Goal: Information Seeking & Learning: Learn about a topic

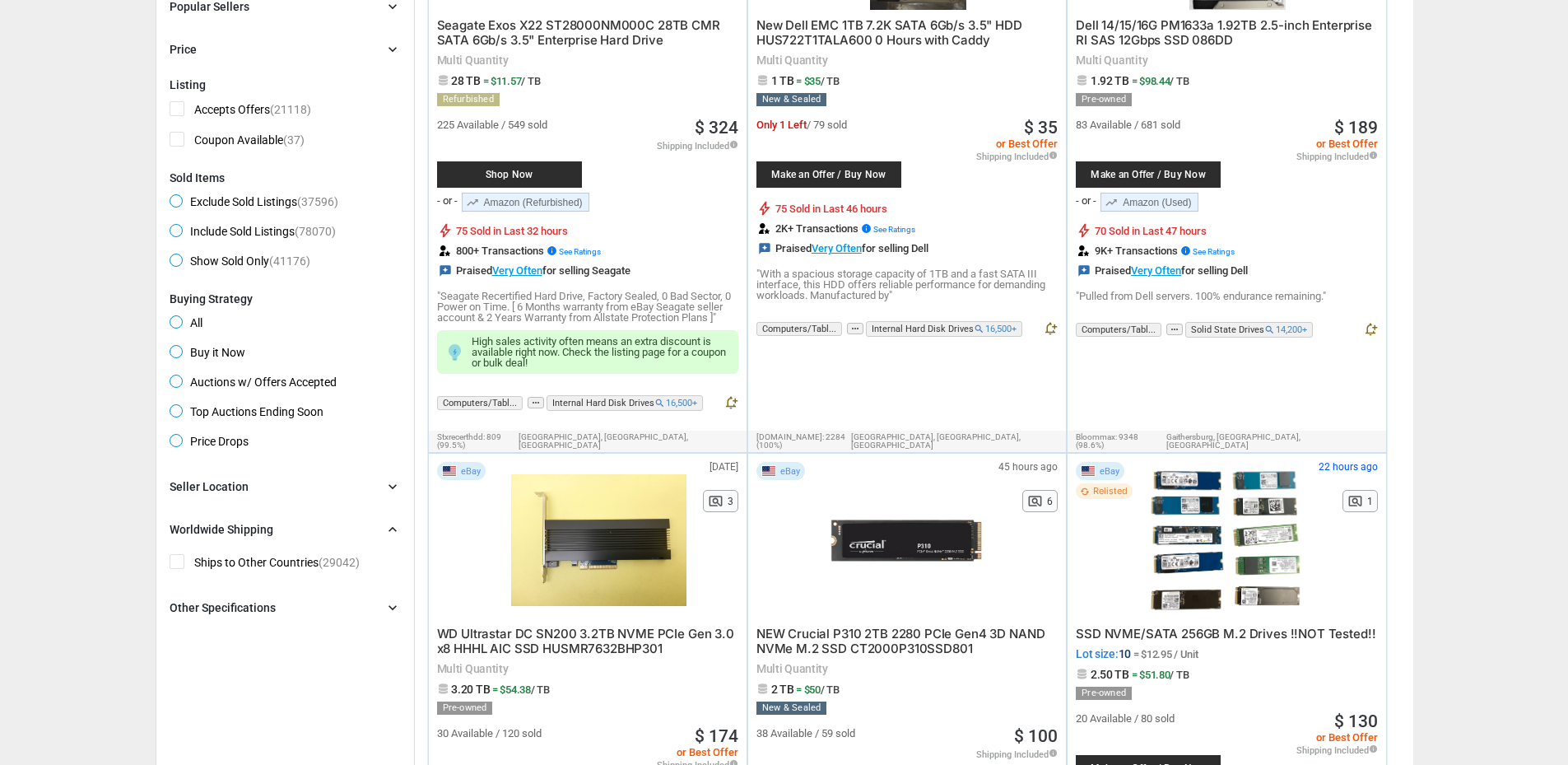
scroll to position [363, 0]
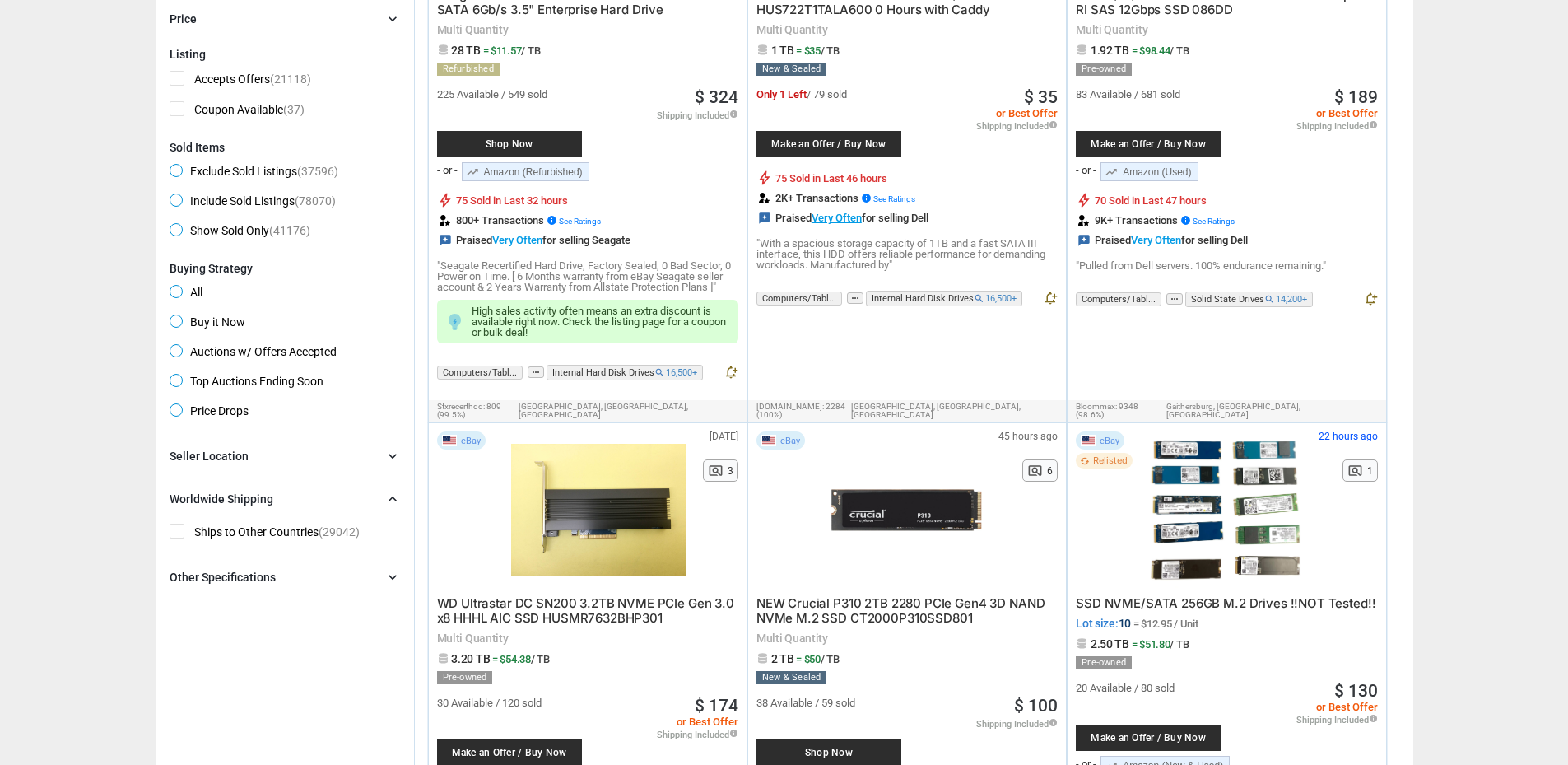
drag, startPoint x: 256, startPoint y: 571, endPoint x: 289, endPoint y: 602, distance: 45.3
click at [256, 572] on div "Other Specifications" at bounding box center [222, 577] width 106 height 17
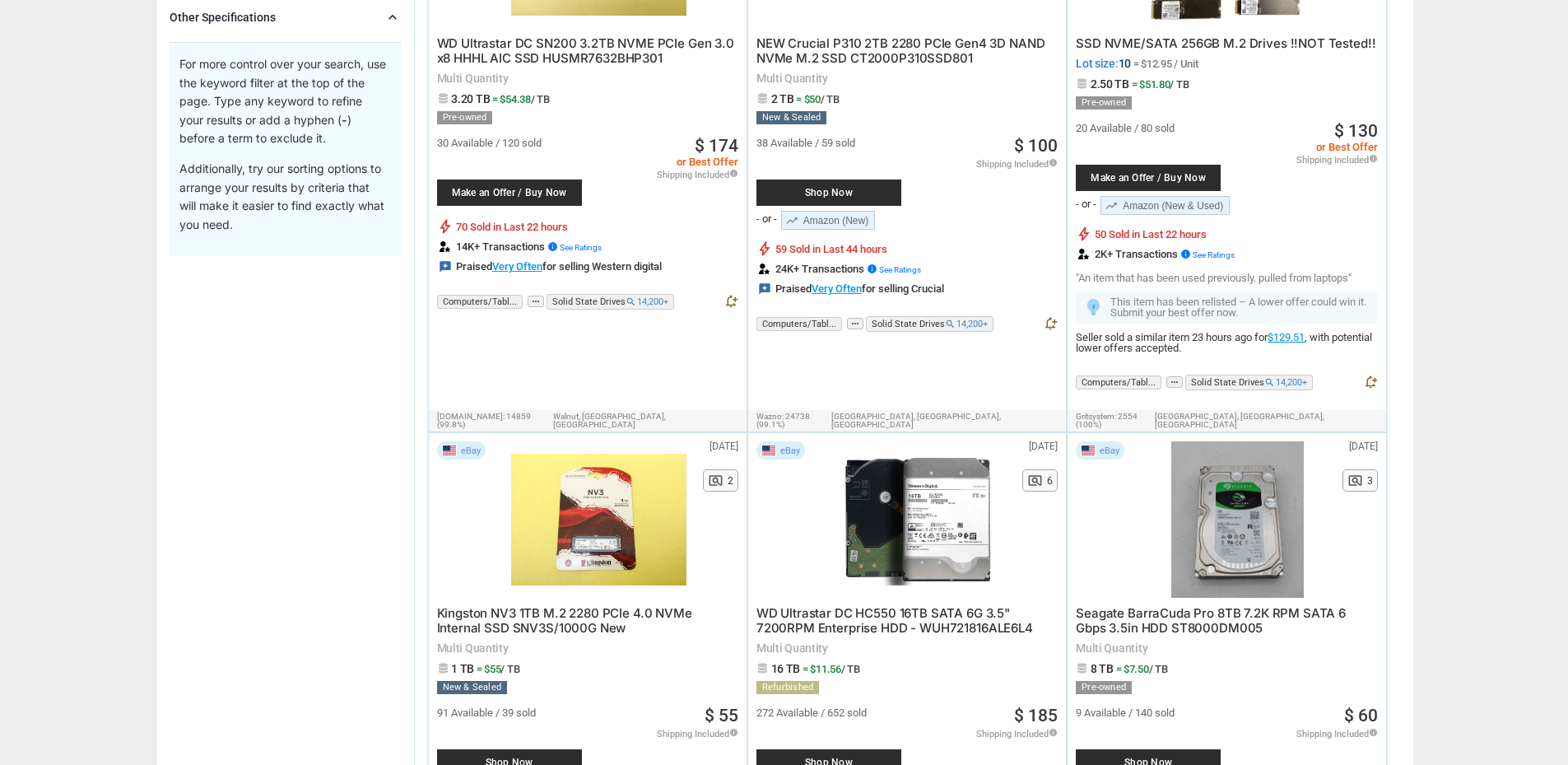
scroll to position [0, 0]
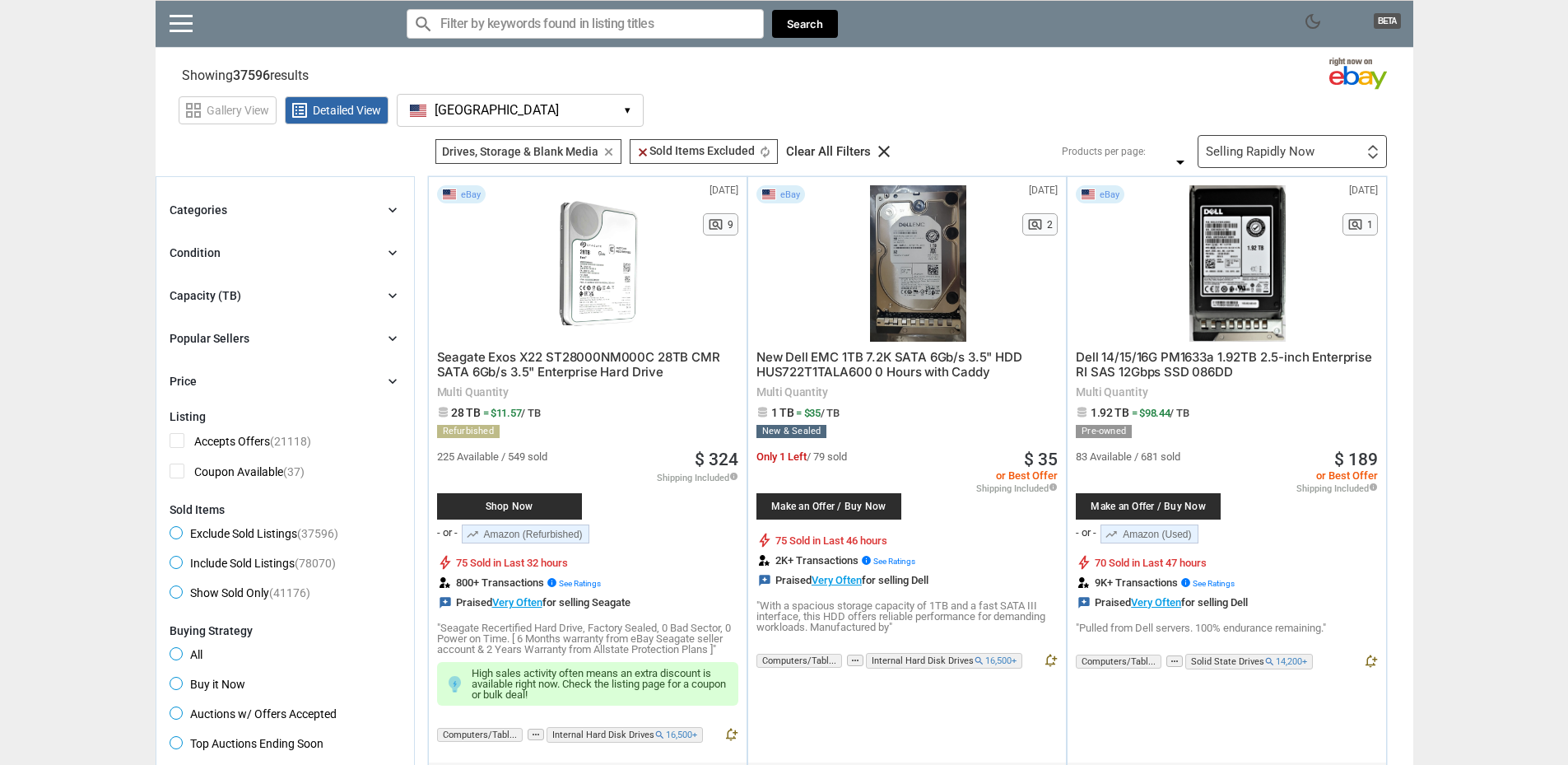
click at [1363, 156] on div "Selling Rapidly Now First or Last Chance to Buy Recently Listed Selling Rapidly…" at bounding box center [1292, 152] width 189 height 33
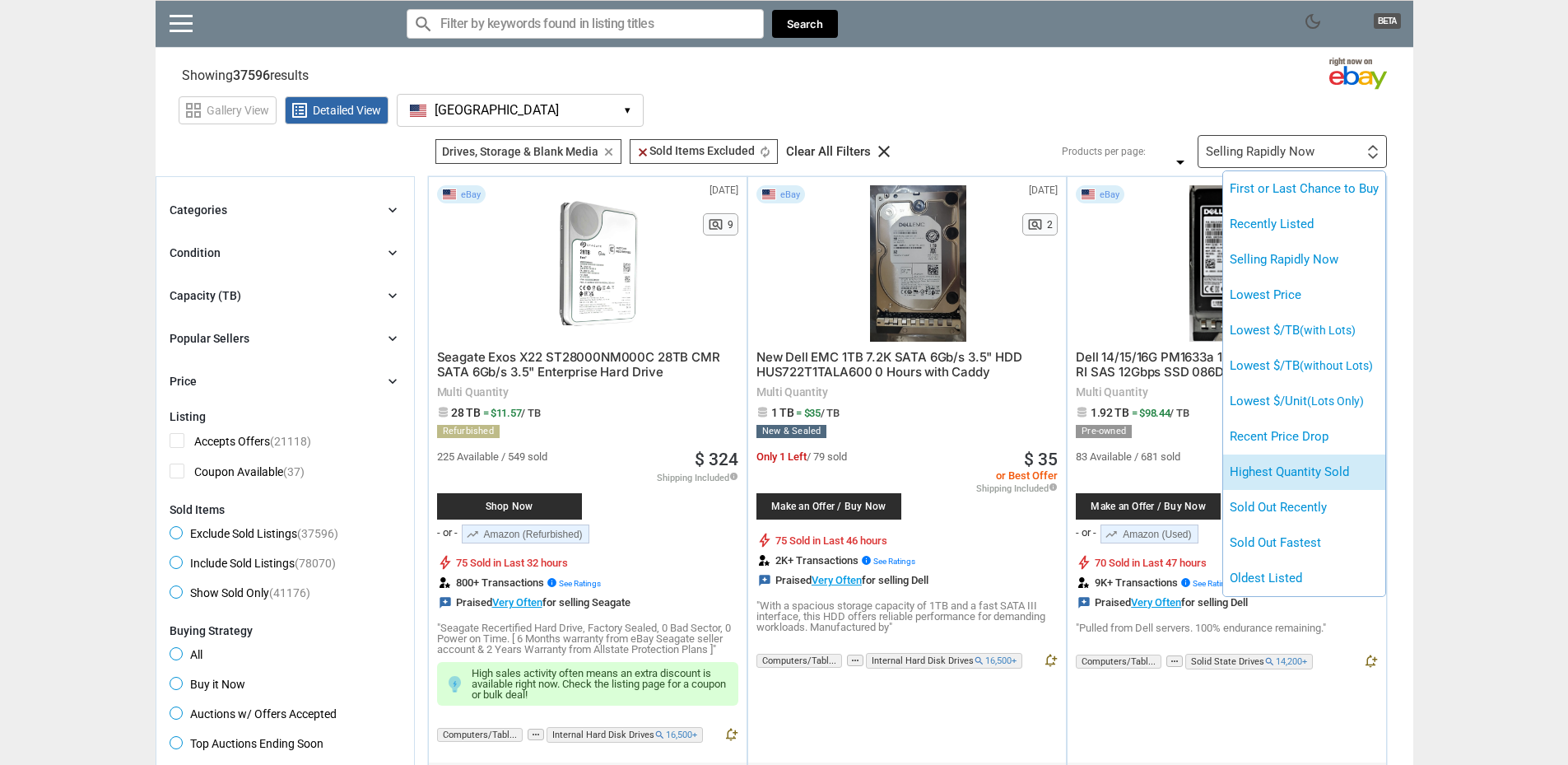
click at [1317, 477] on li "Highest Quantity Sold" at bounding box center [1304, 472] width 162 height 35
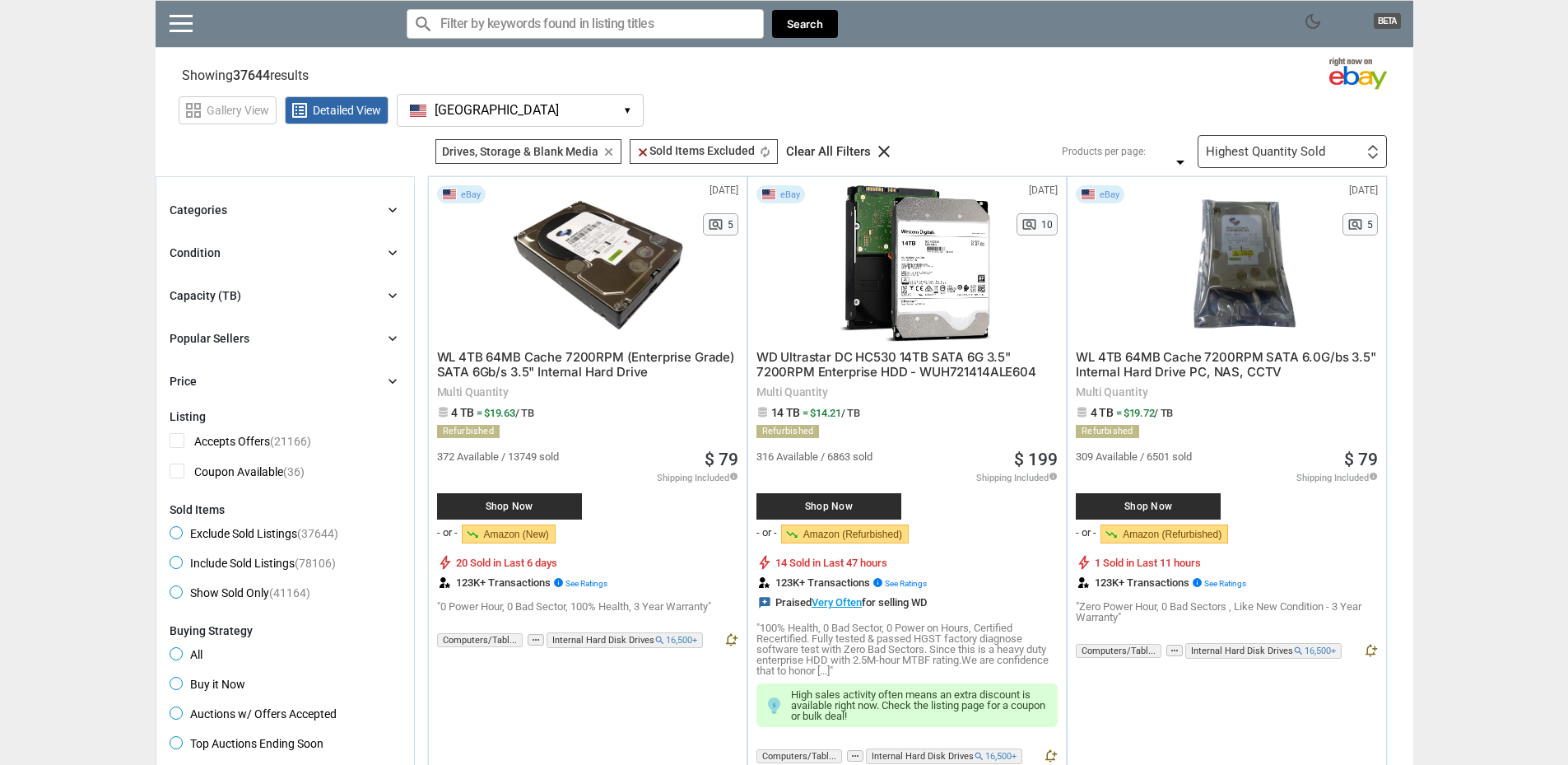
click at [1287, 163] on div "Highest Quantity Sold First or Last Chance to Buy Recently Listed Selling Rapid…" at bounding box center [1292, 152] width 189 height 33
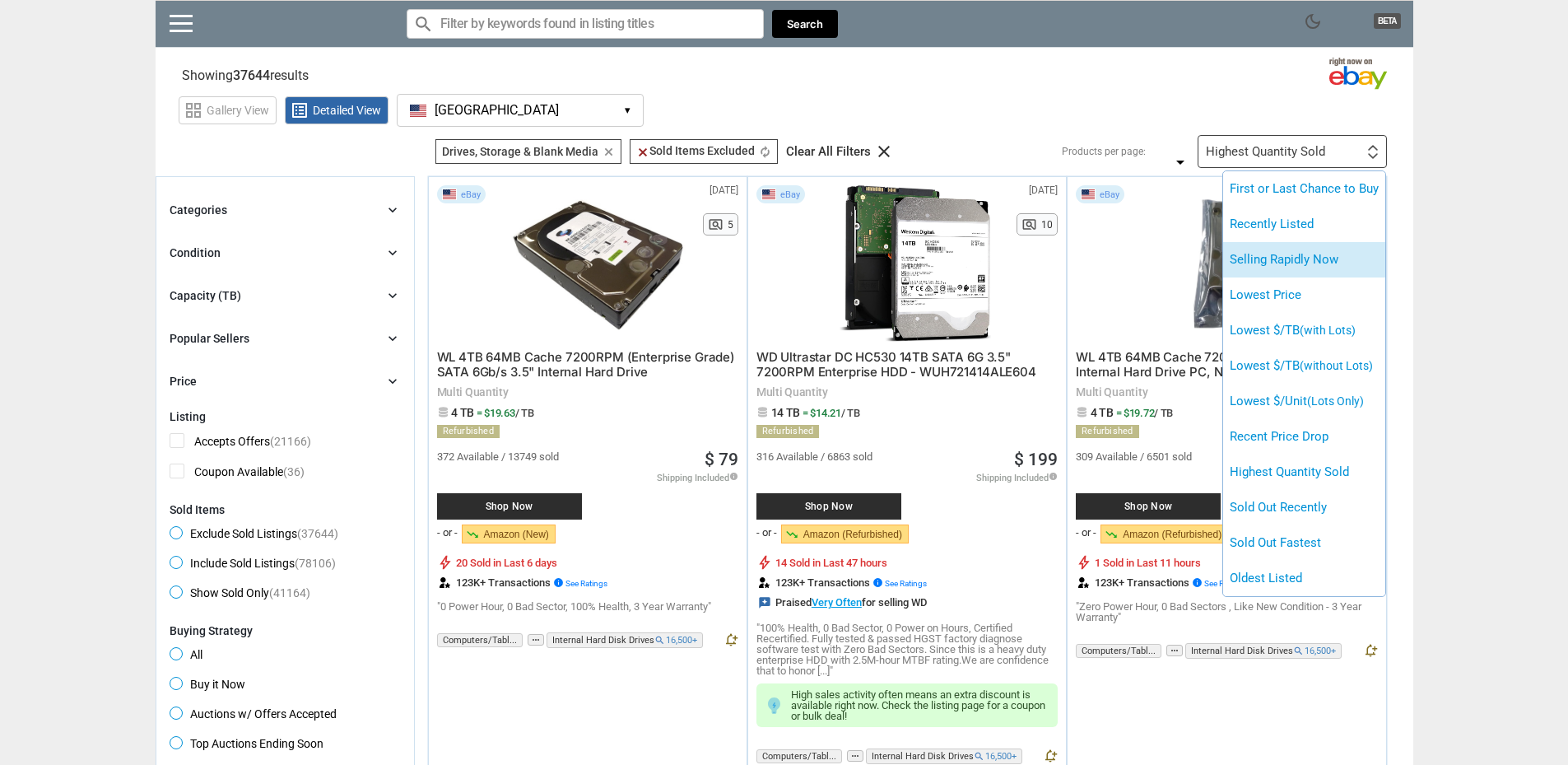
click at [1289, 258] on li "Selling Rapidly Now" at bounding box center [1304, 260] width 162 height 35
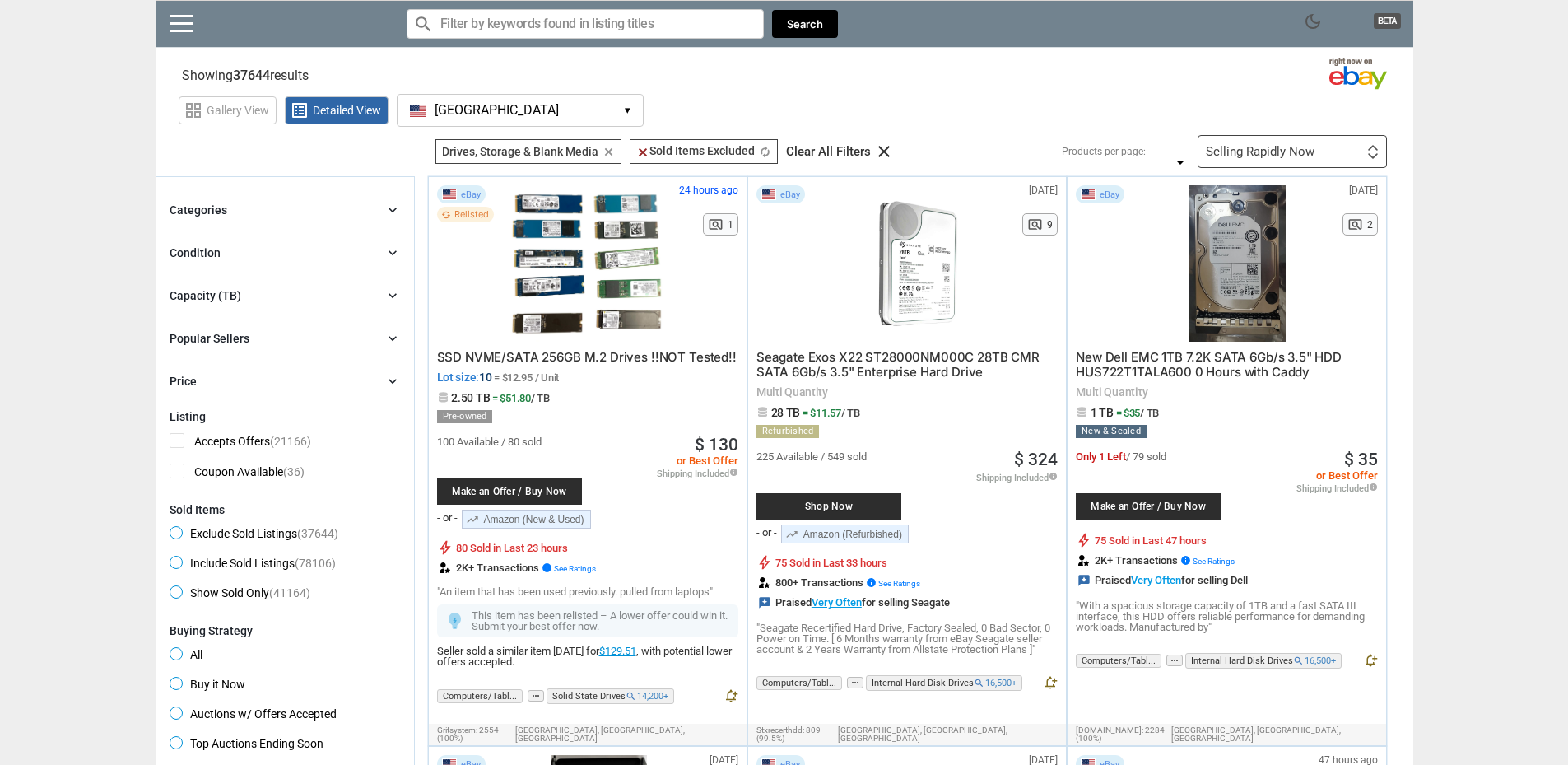
click at [1382, 147] on div "Selling Rapidly Now First or Last Chance to Buy Recently Listed Selling Rapidly…" at bounding box center [1292, 152] width 189 height 33
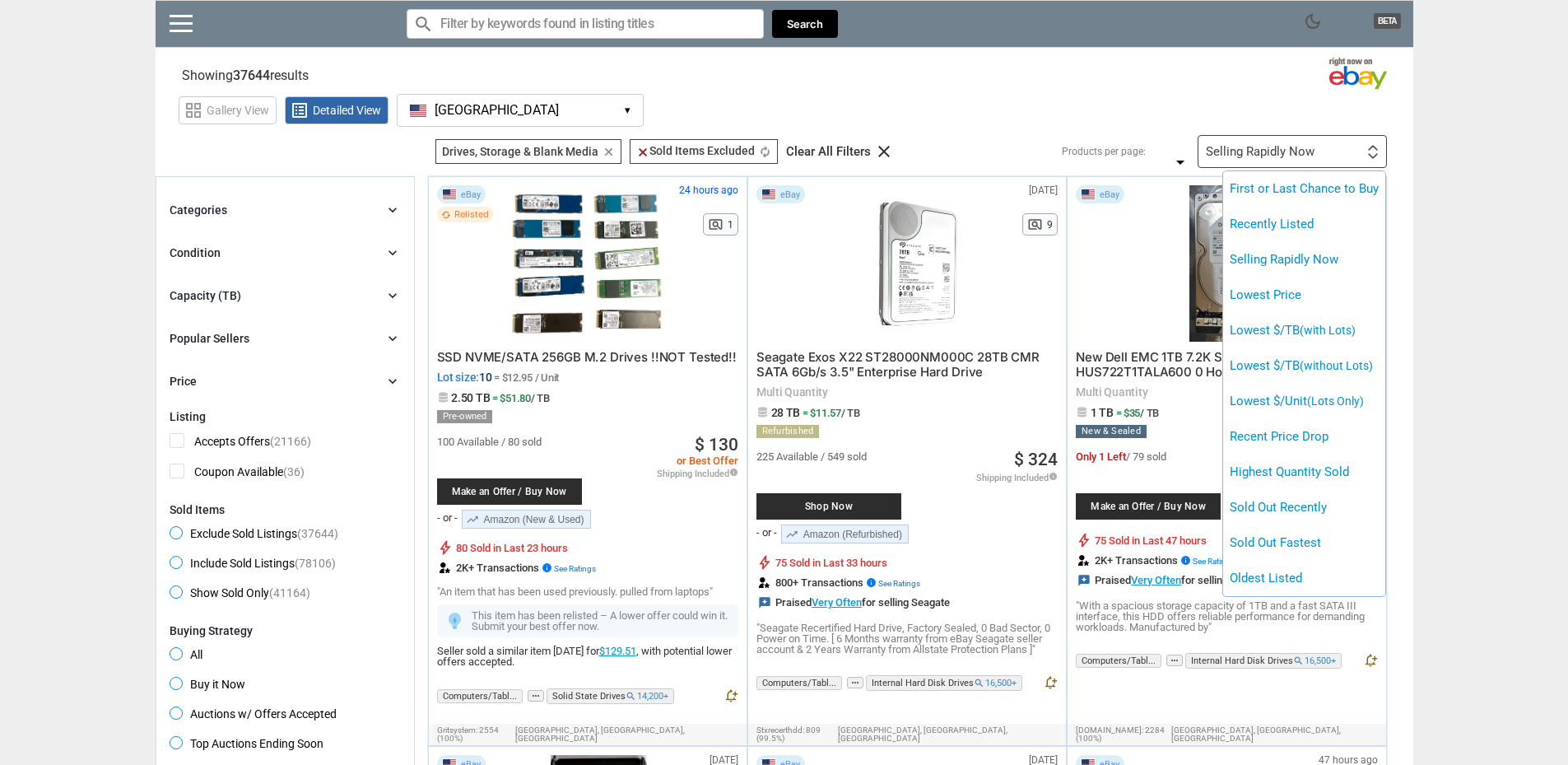
click at [1502, 266] on div at bounding box center [784, 382] width 1568 height 765
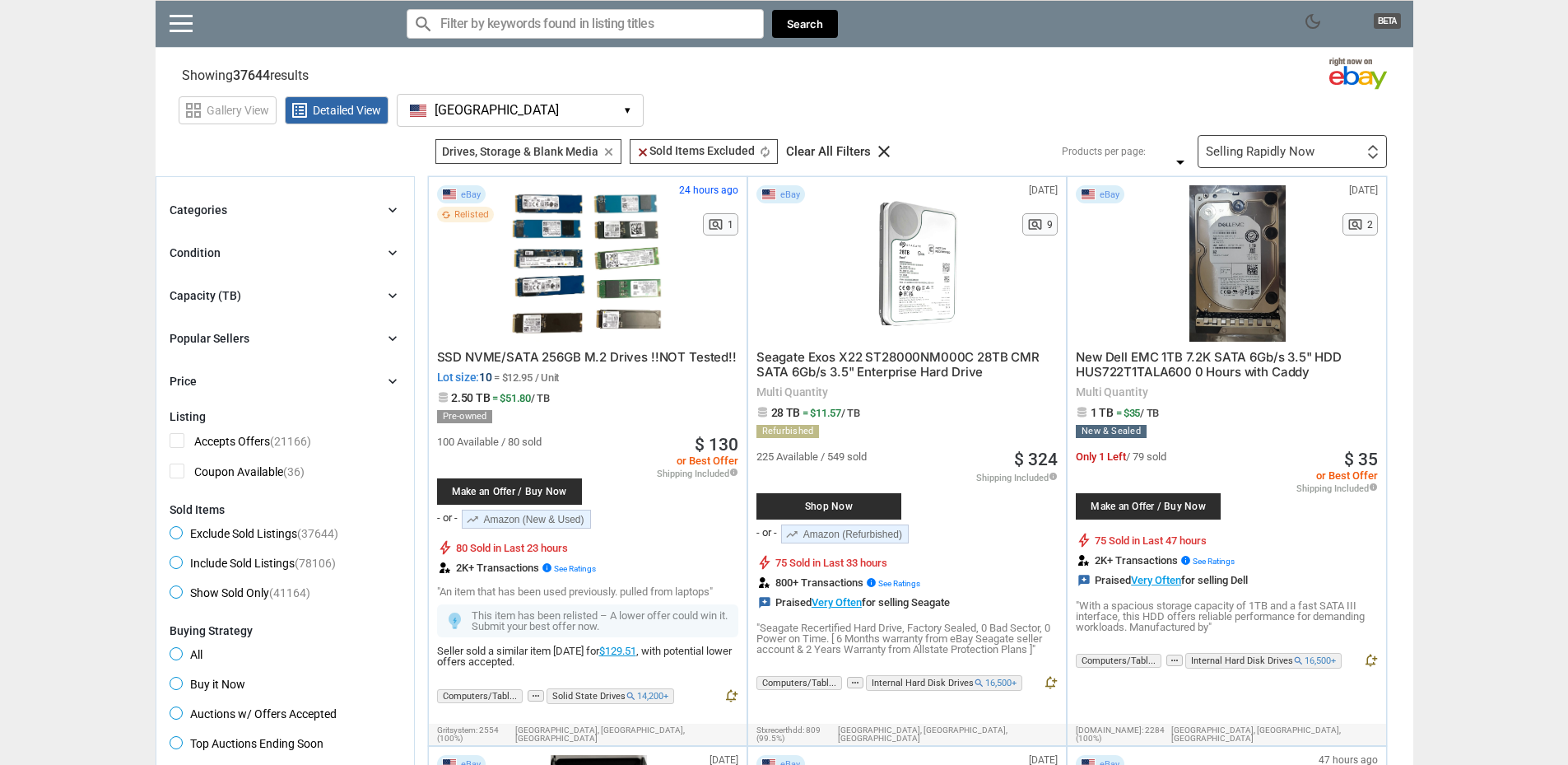
click at [287, 207] on div "Categories chevron_right" at bounding box center [286, 210] width 231 height 19
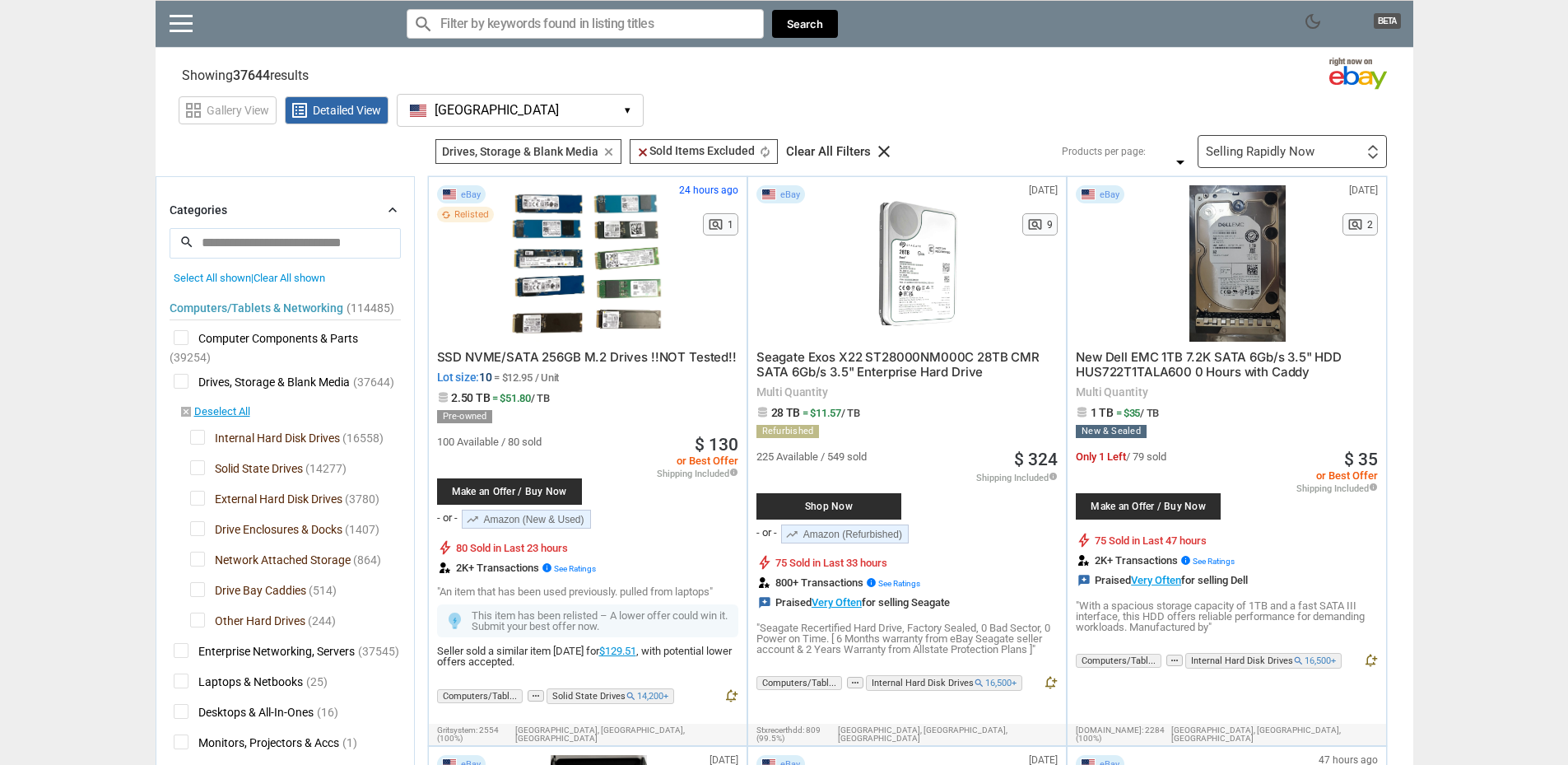
click at [316, 109] on span "Detailed View" at bounding box center [347, 111] width 68 height 12
click at [253, 115] on span "Gallery View" at bounding box center [238, 111] width 62 height 12
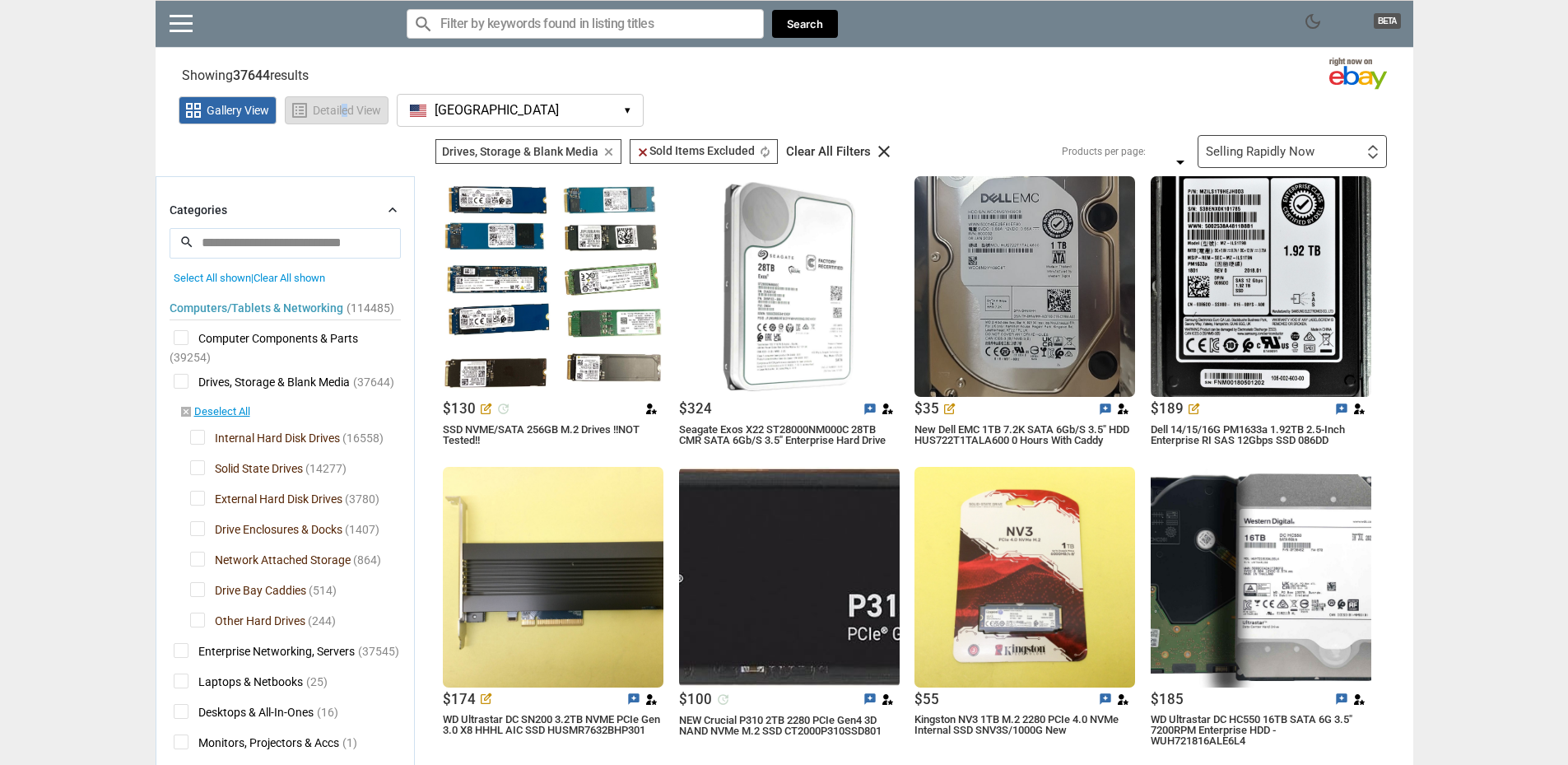
click at [346, 110] on span "Detailed View" at bounding box center [347, 111] width 68 height 12
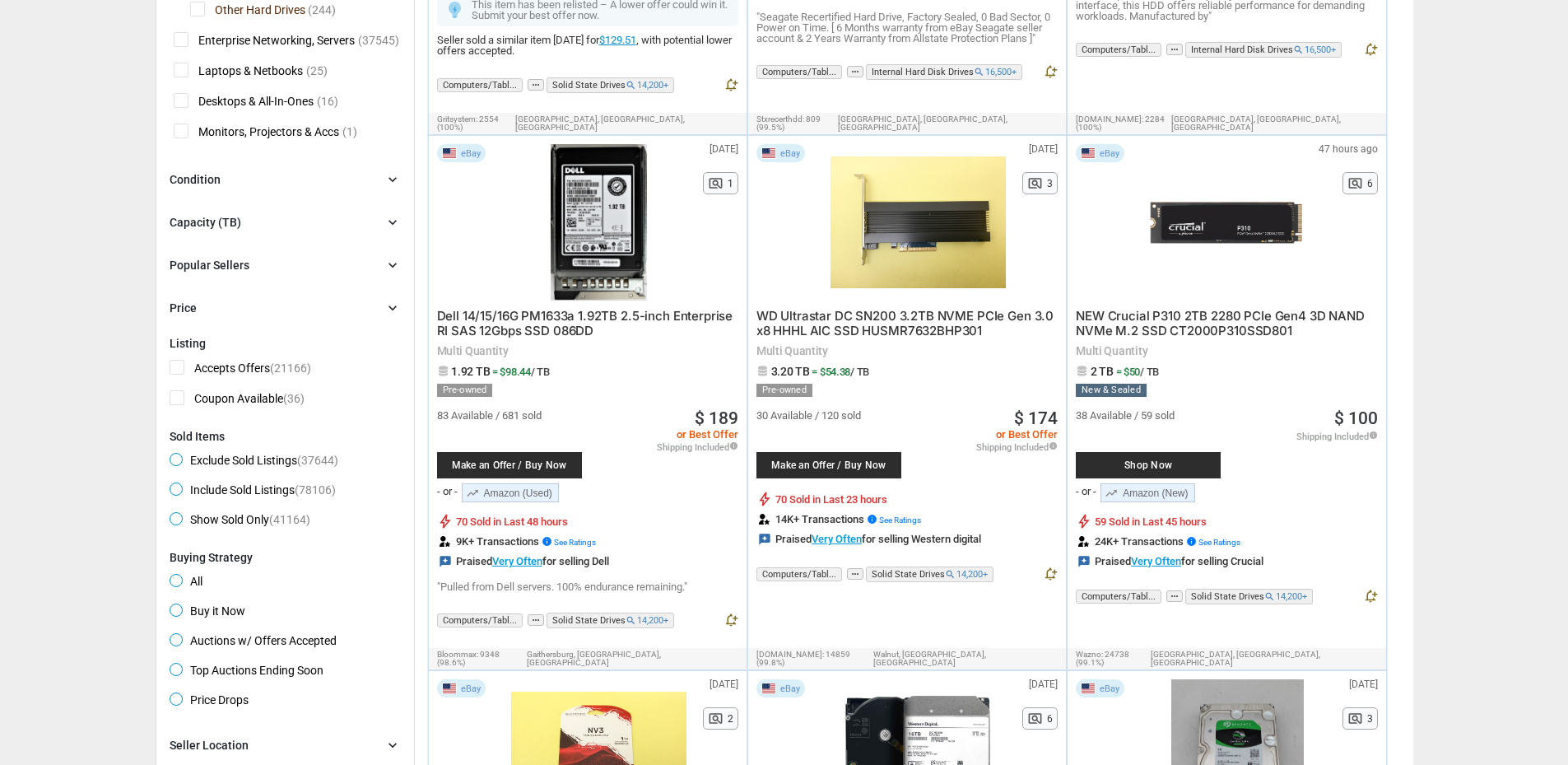
scroll to position [626, 0]
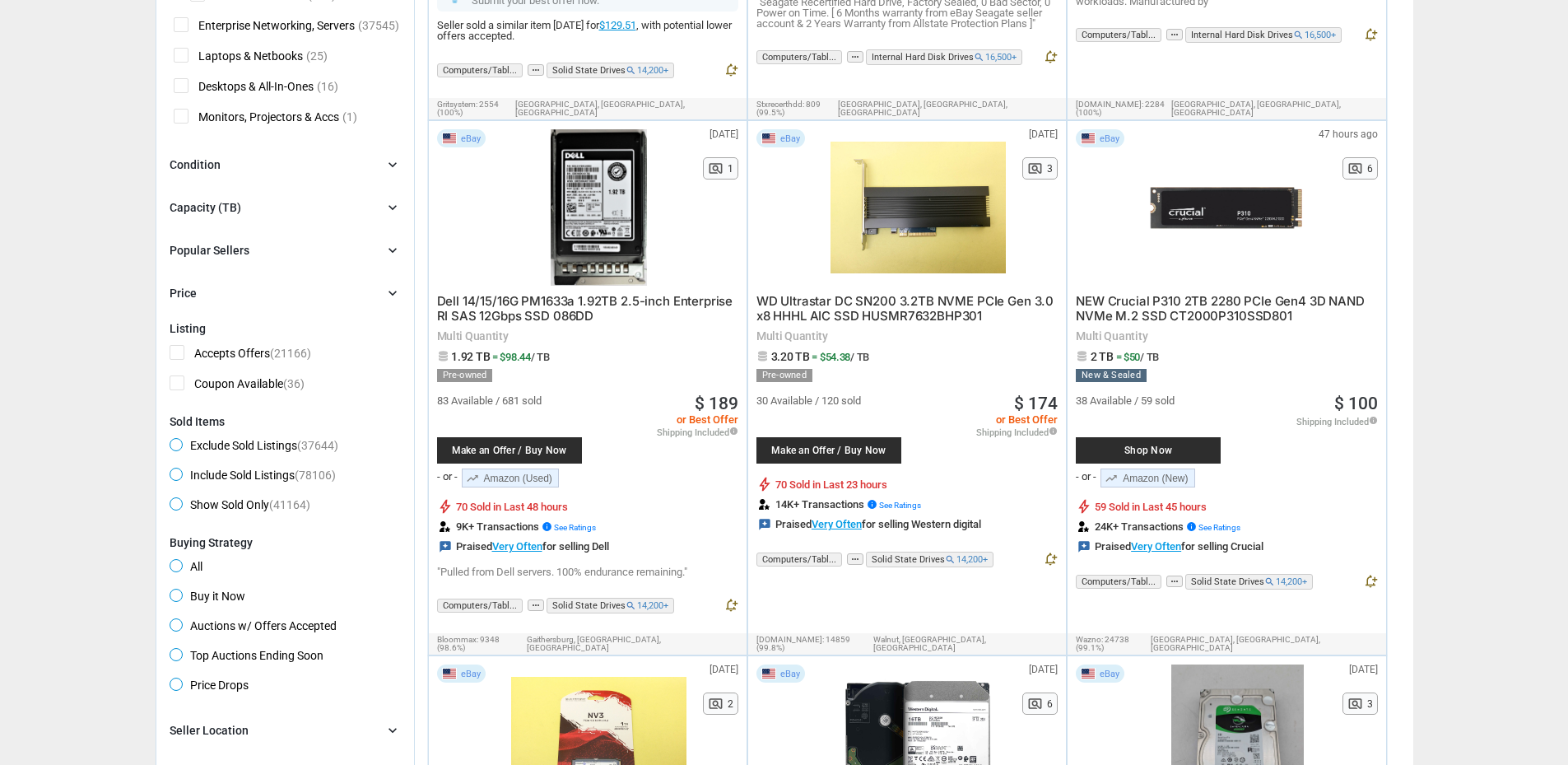
click at [272, 161] on div "Condition chevron_right" at bounding box center [286, 164] width 231 height 19
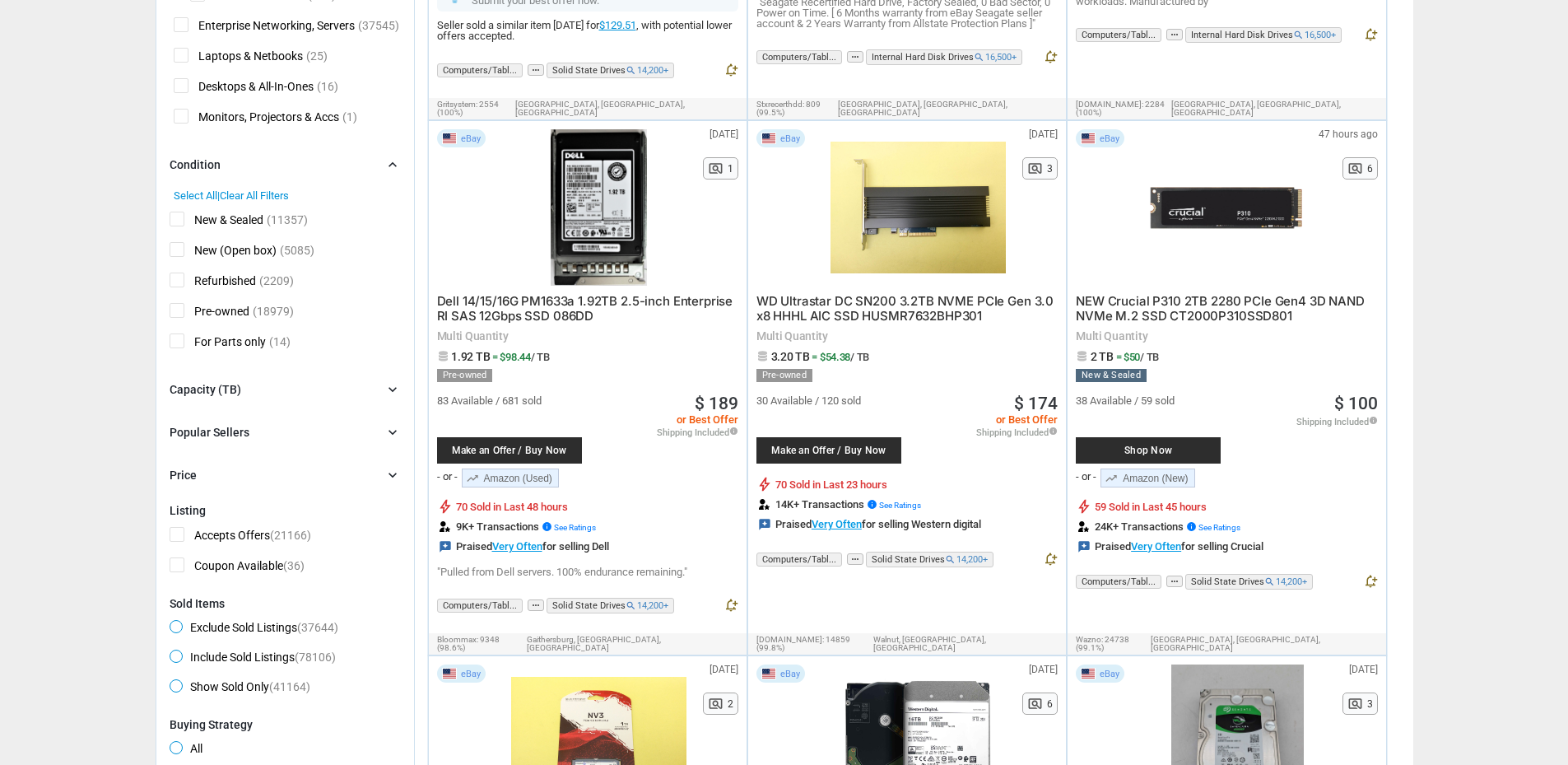
click at [272, 161] on div "Condition chevron_right" at bounding box center [286, 164] width 231 height 19
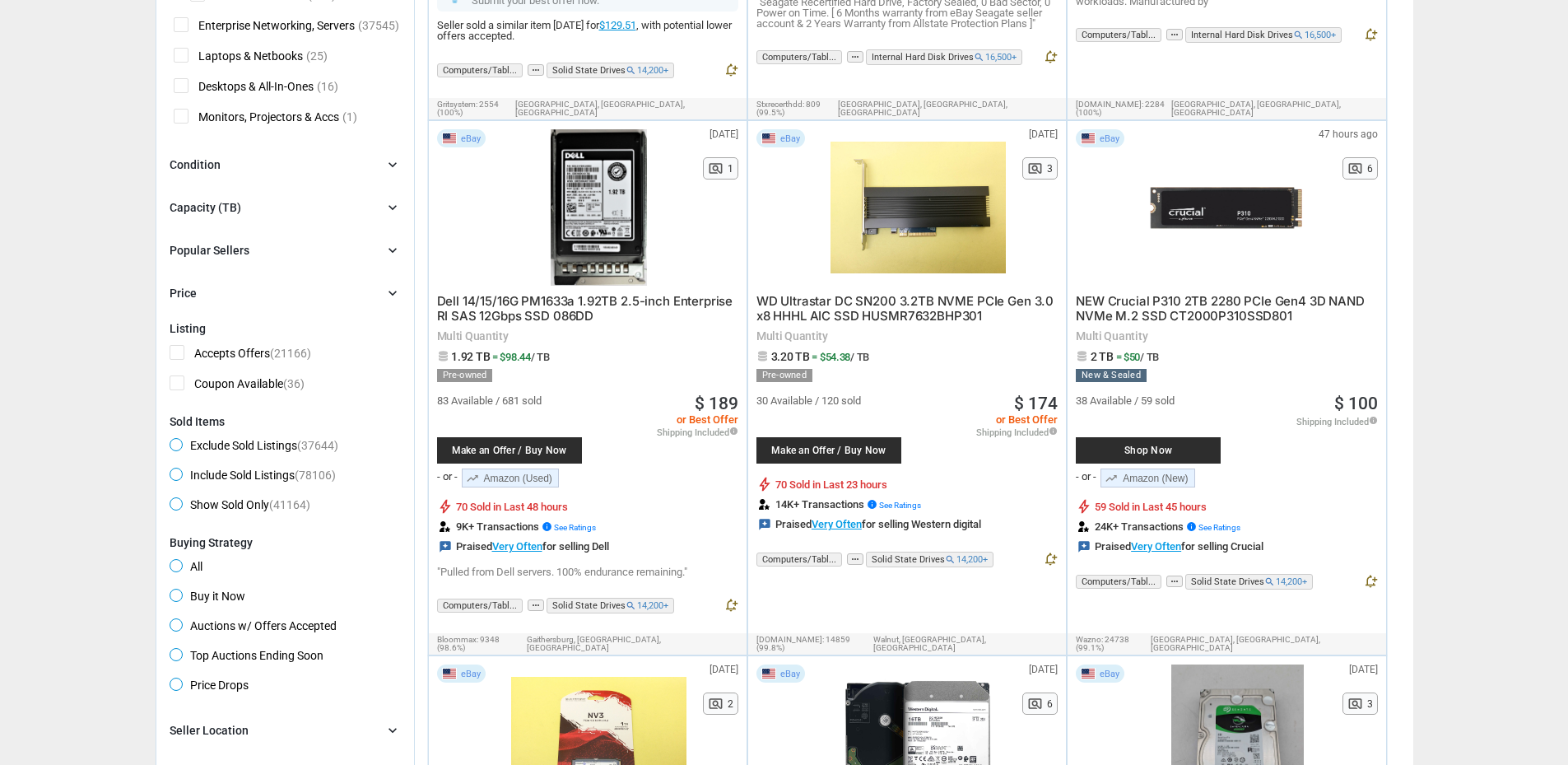
click at [265, 249] on div "Popular Sellers chevron_right" at bounding box center [286, 250] width 231 height 19
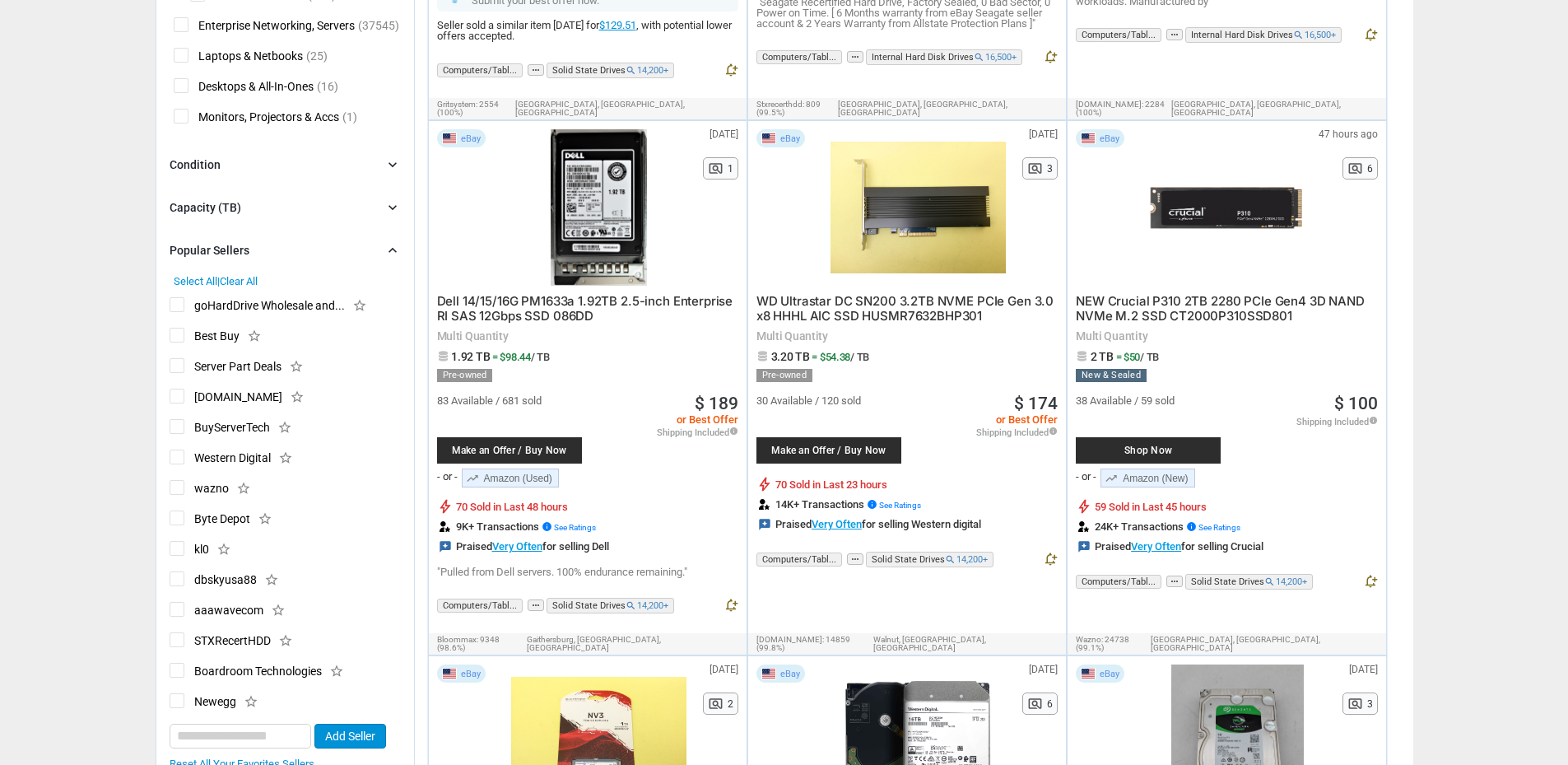
click at [265, 249] on div "Popular Sellers chevron_right" at bounding box center [286, 250] width 231 height 19
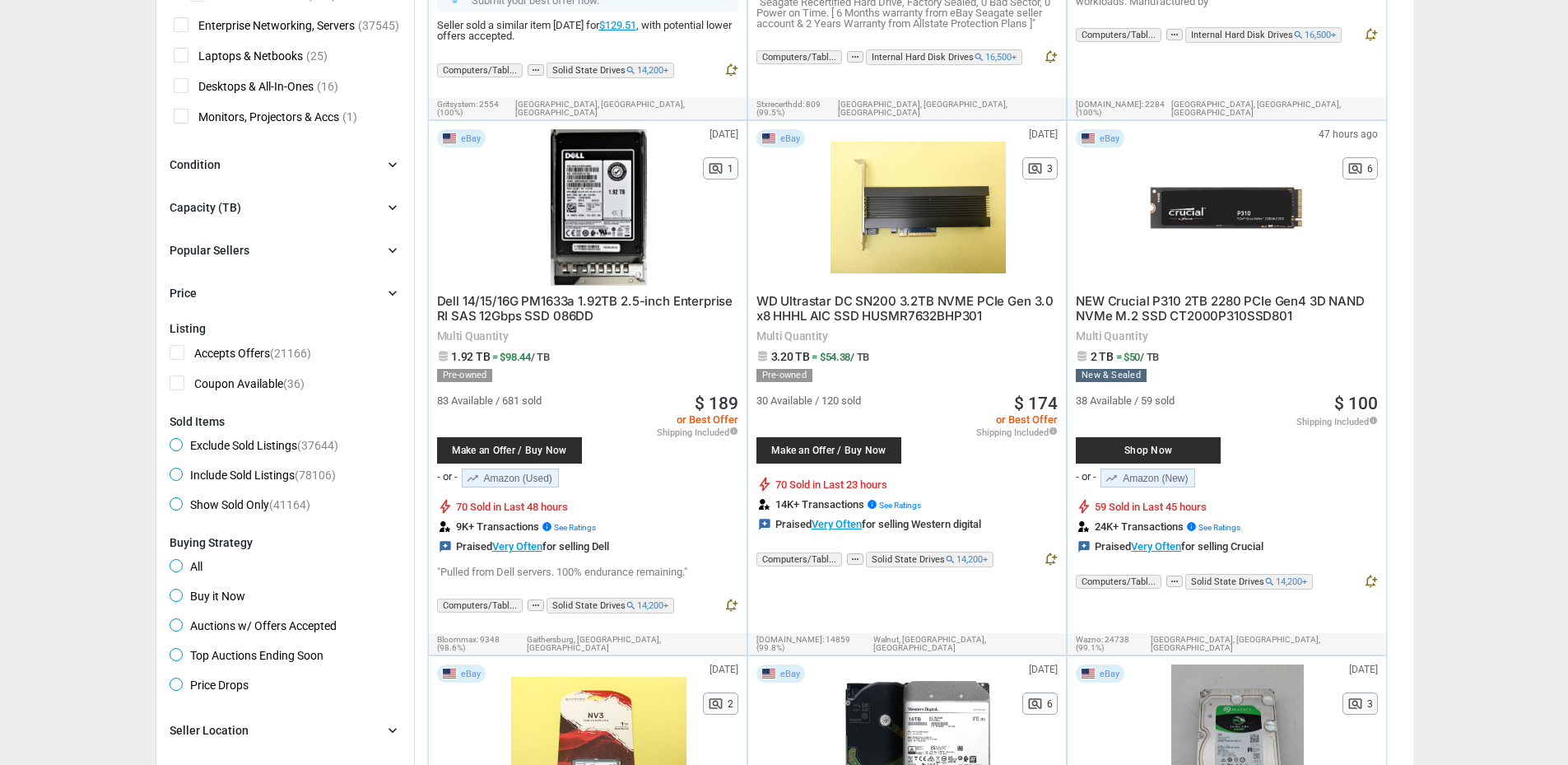
click at [234, 288] on div "Price chevron_right" at bounding box center [286, 293] width 231 height 19
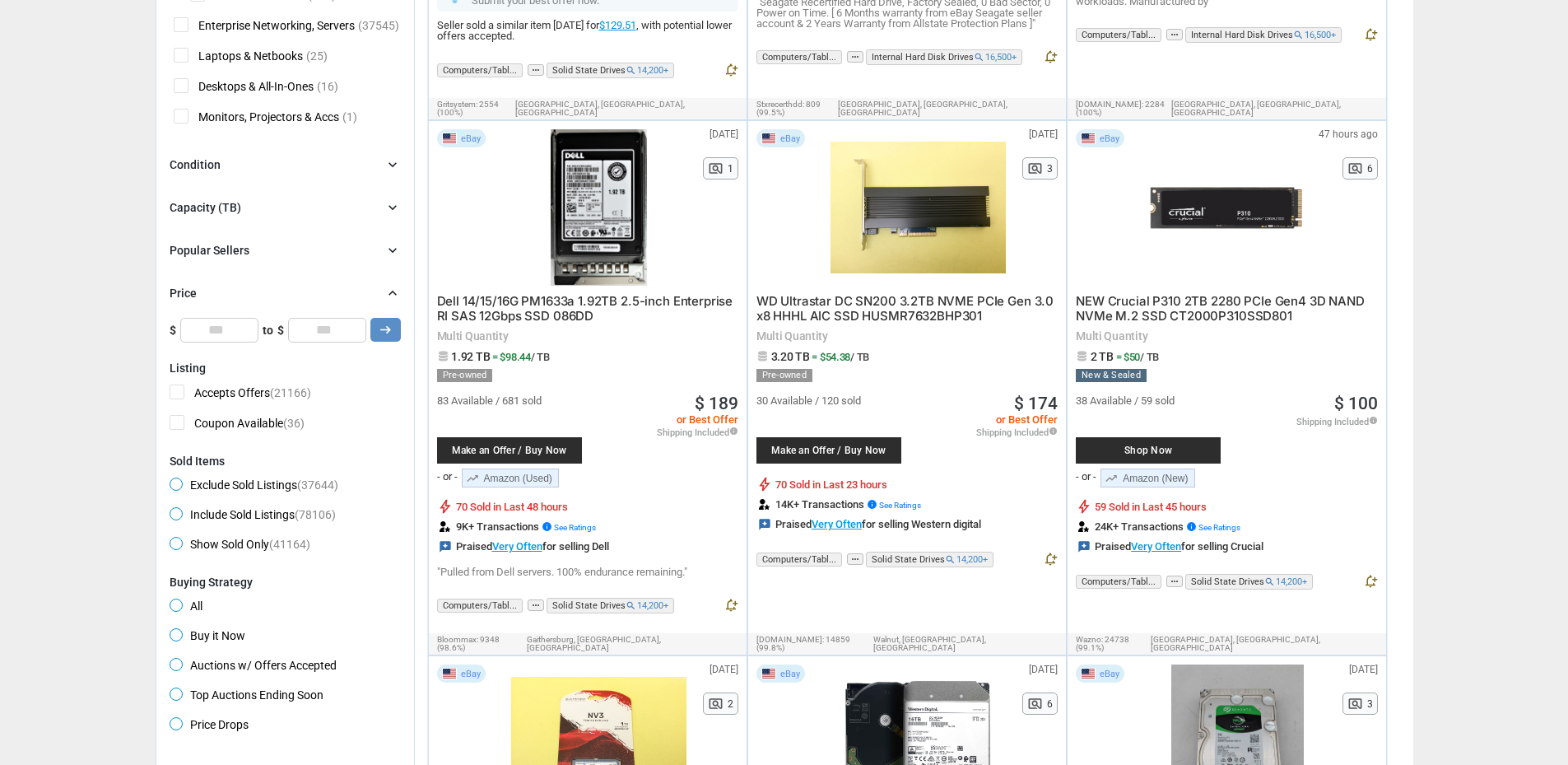
click at [234, 288] on div "Price chevron_right" at bounding box center [286, 293] width 231 height 19
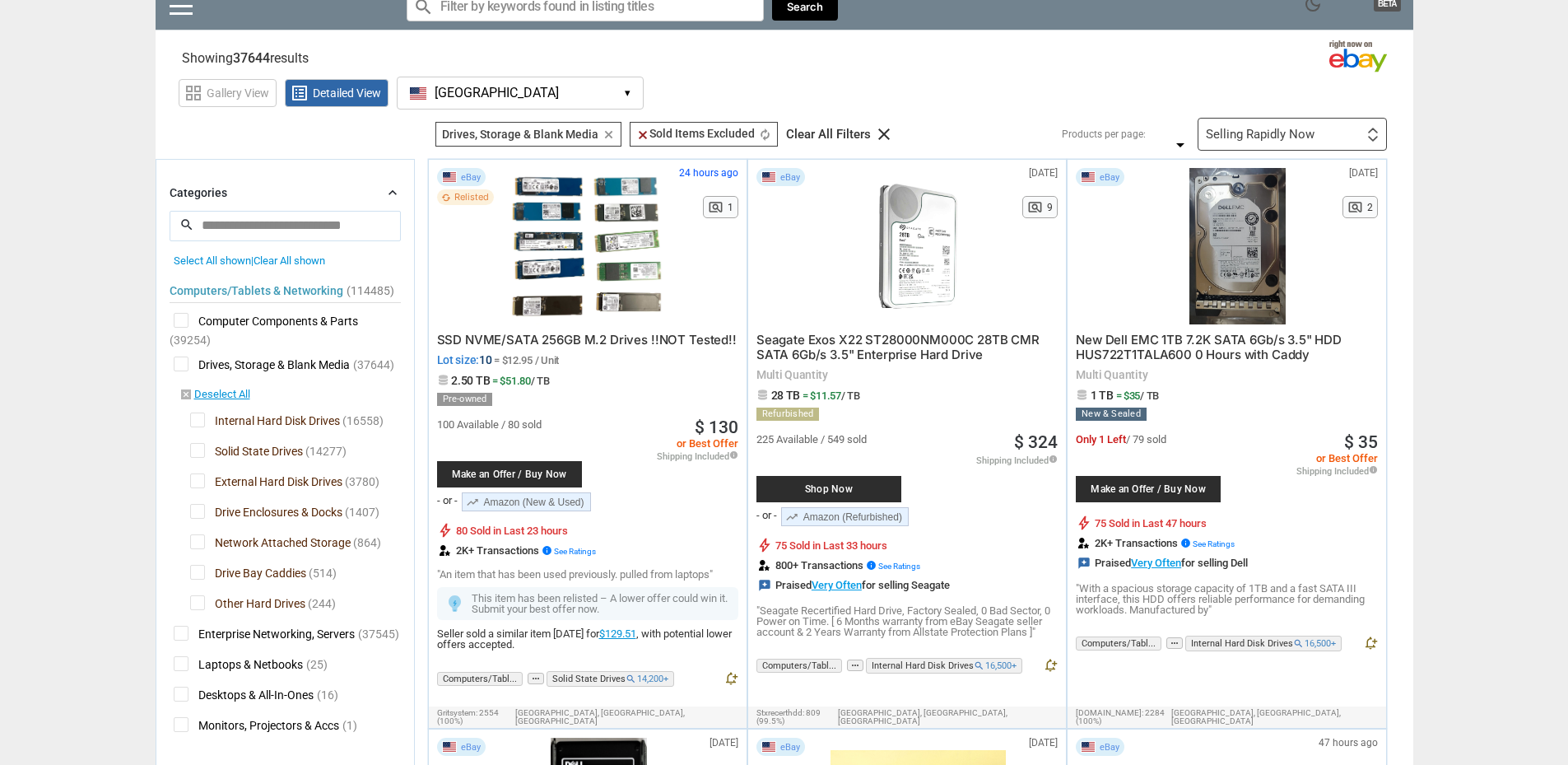
scroll to position [0, 0]
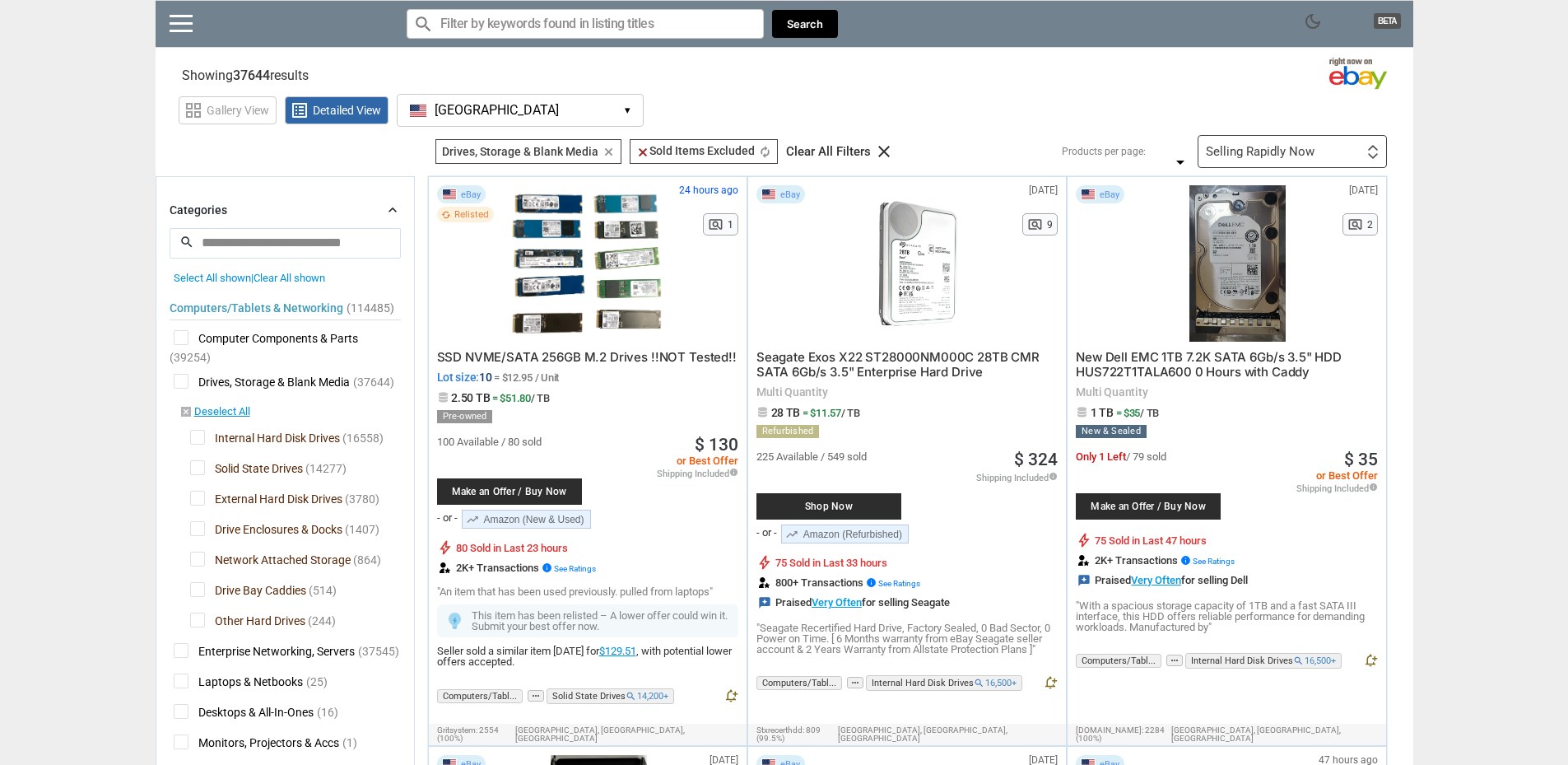
click at [180, 17] on link at bounding box center [182, 22] width 23 height 17
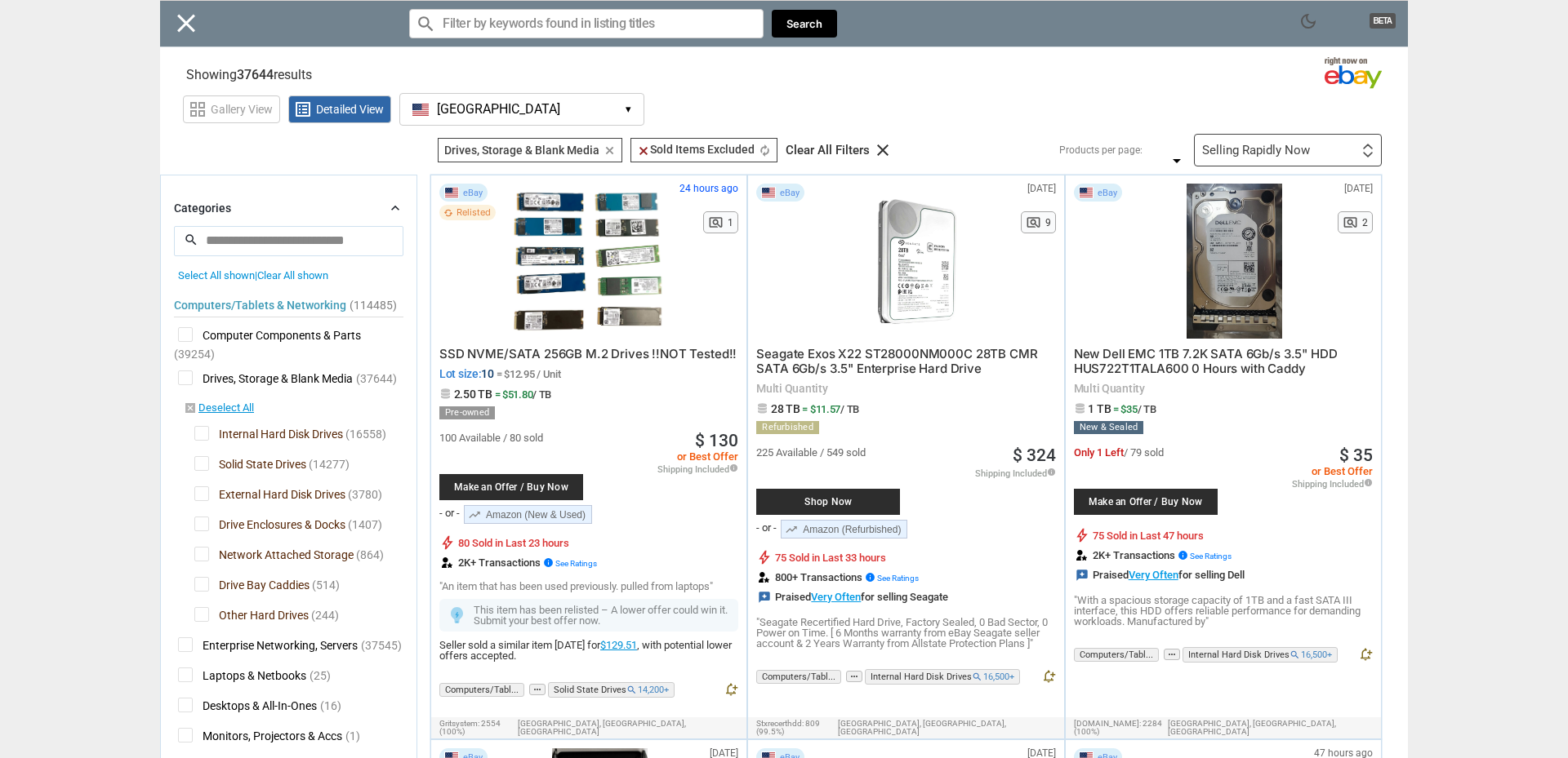
click at [551, 22] on div "Close menu" at bounding box center [784, 379] width 1568 height 758
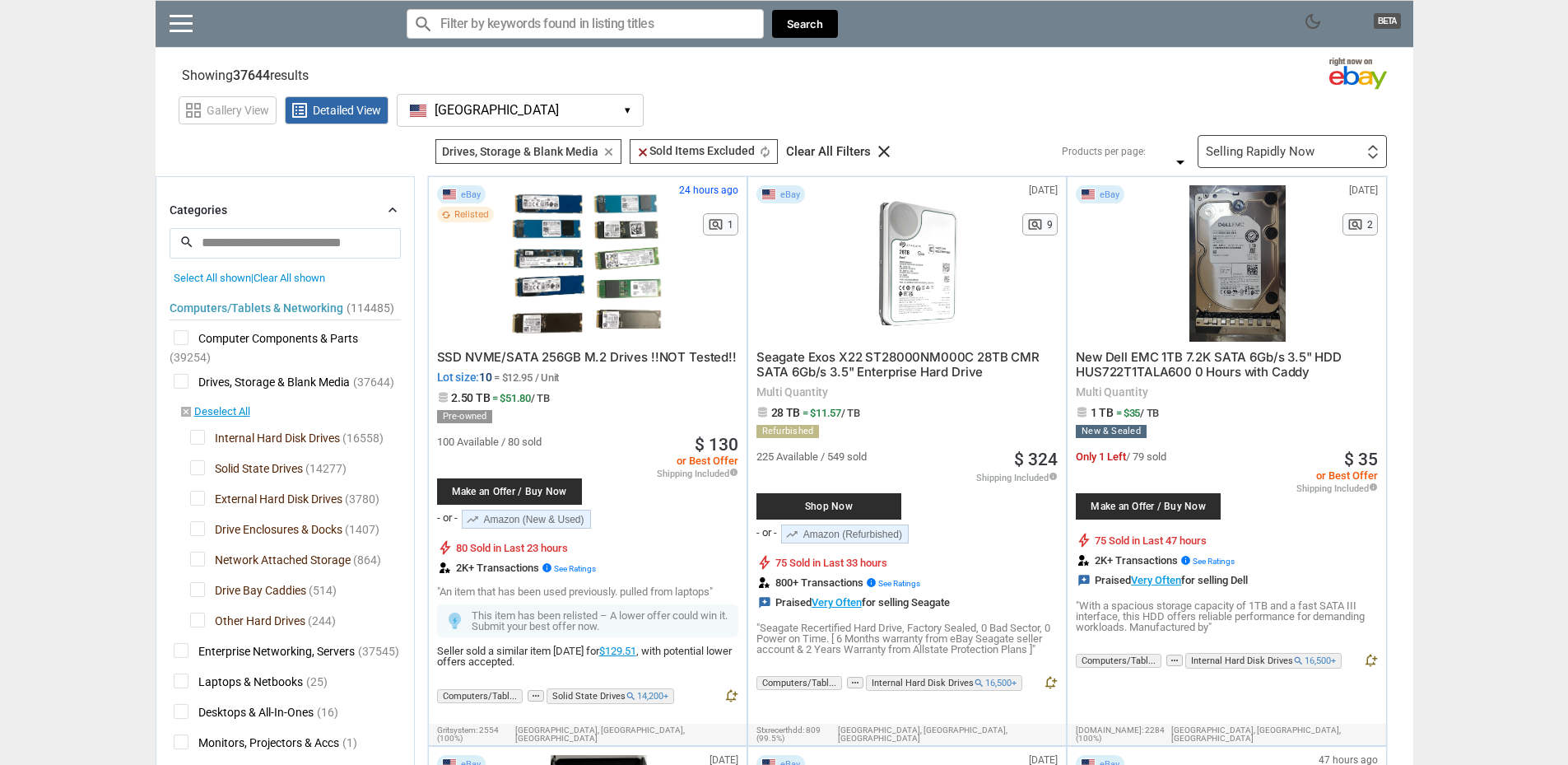
click at [281, 274] on span "Clear All shown" at bounding box center [290, 278] width 72 height 13
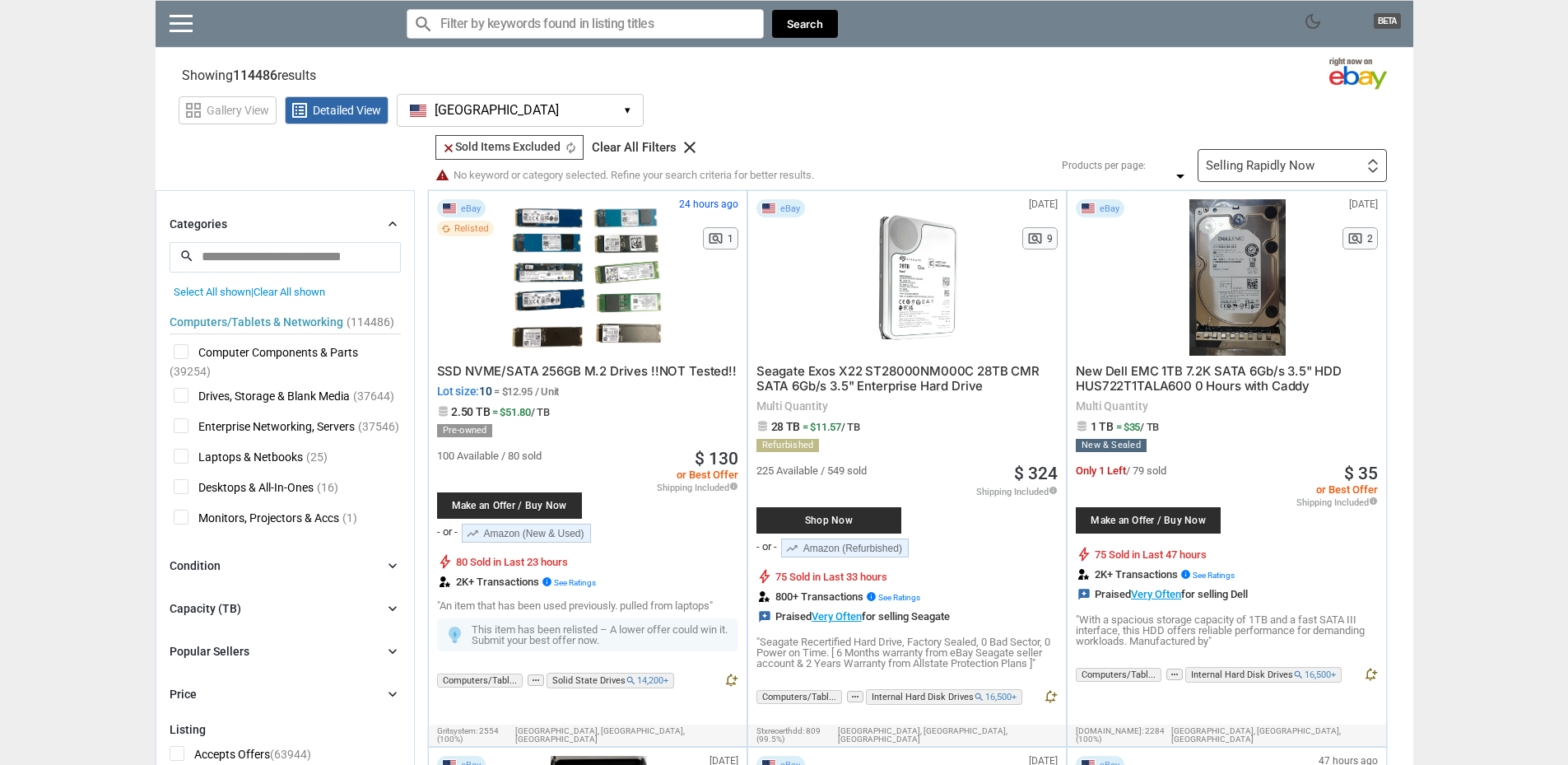
click at [185, 460] on span "Laptops & Netbooks" at bounding box center [238, 459] width 129 height 20
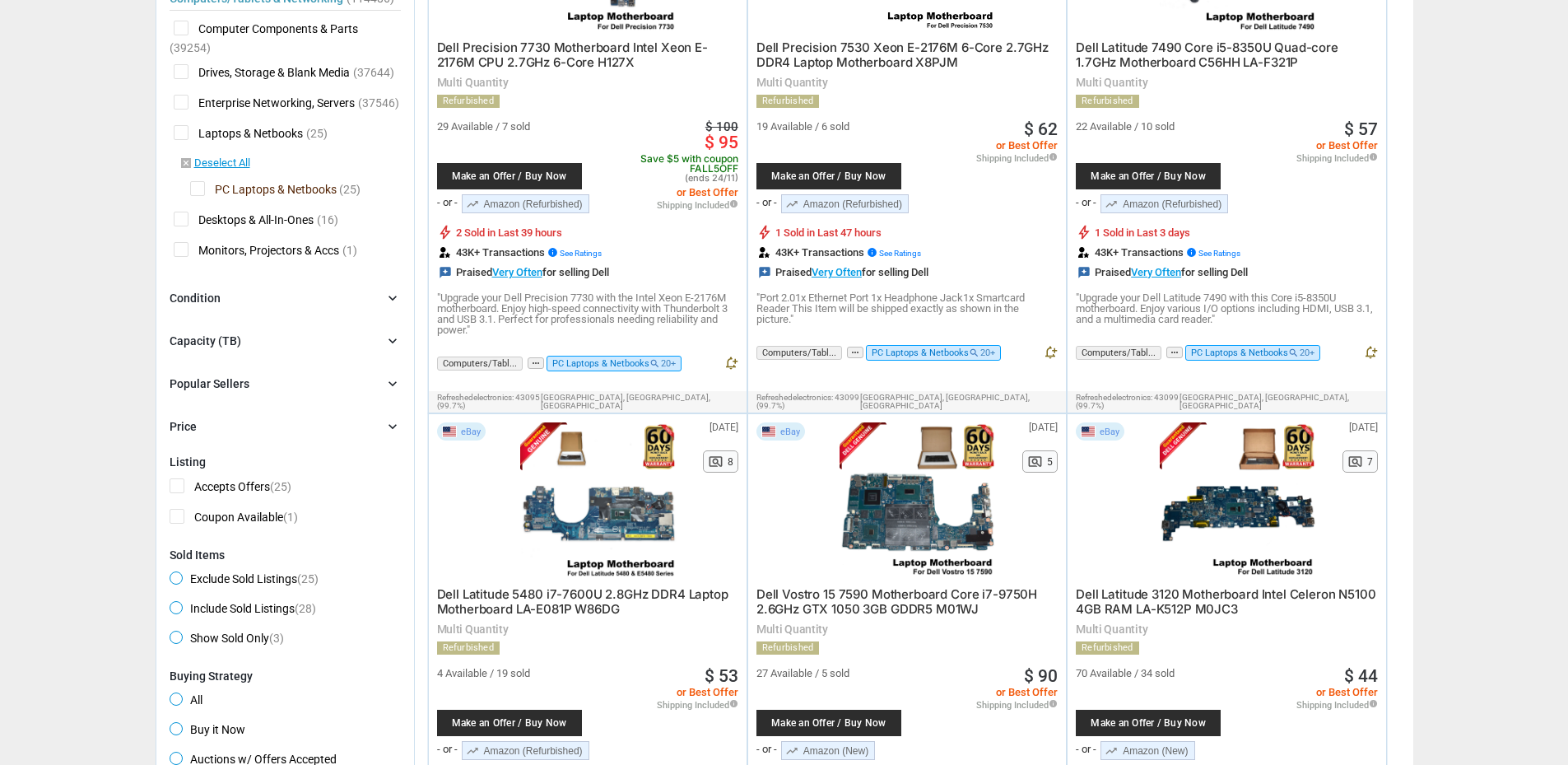
scroll to position [304, 0]
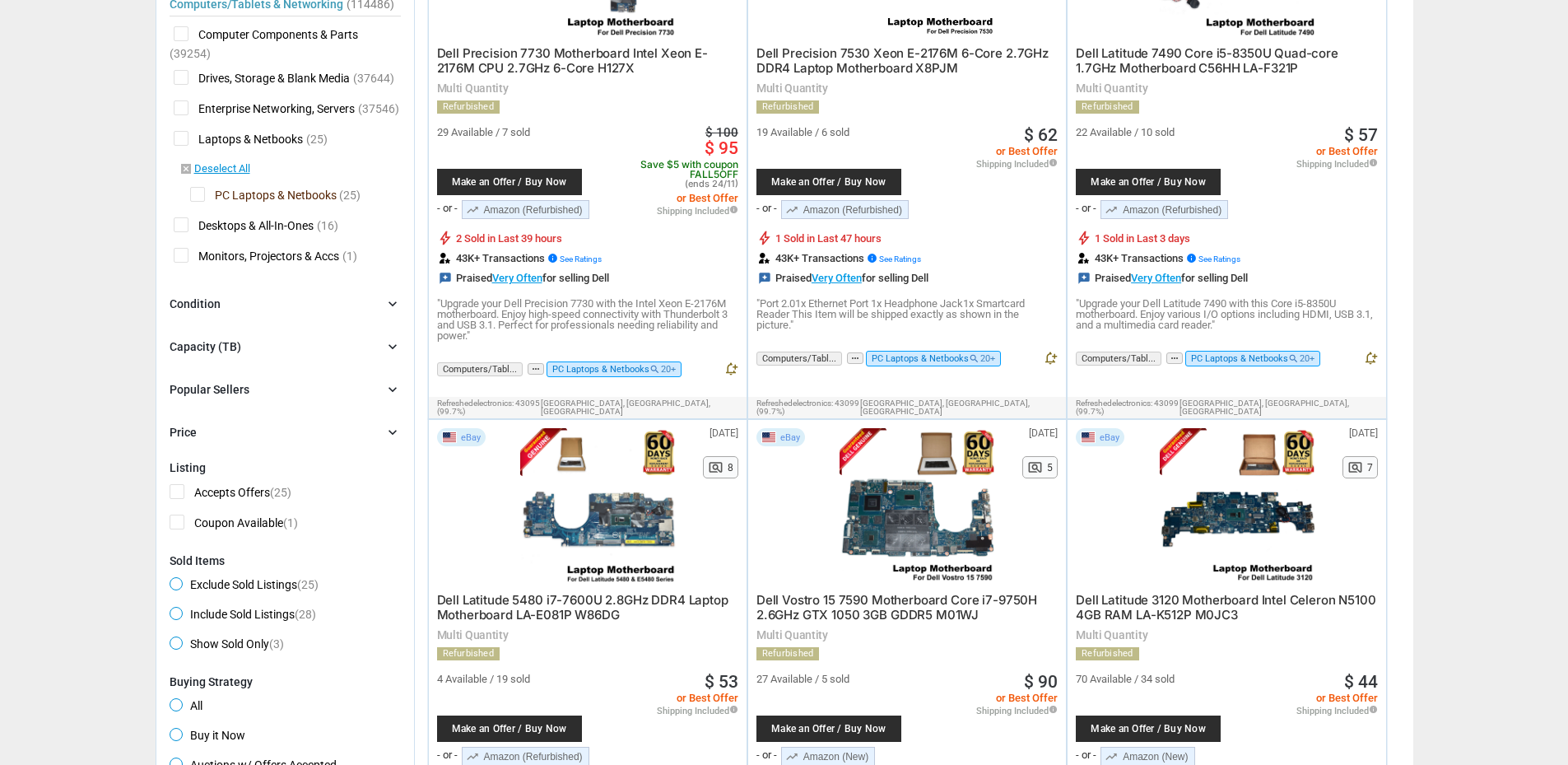
click at [361, 305] on div "Condition chevron_right" at bounding box center [286, 304] width 231 height 19
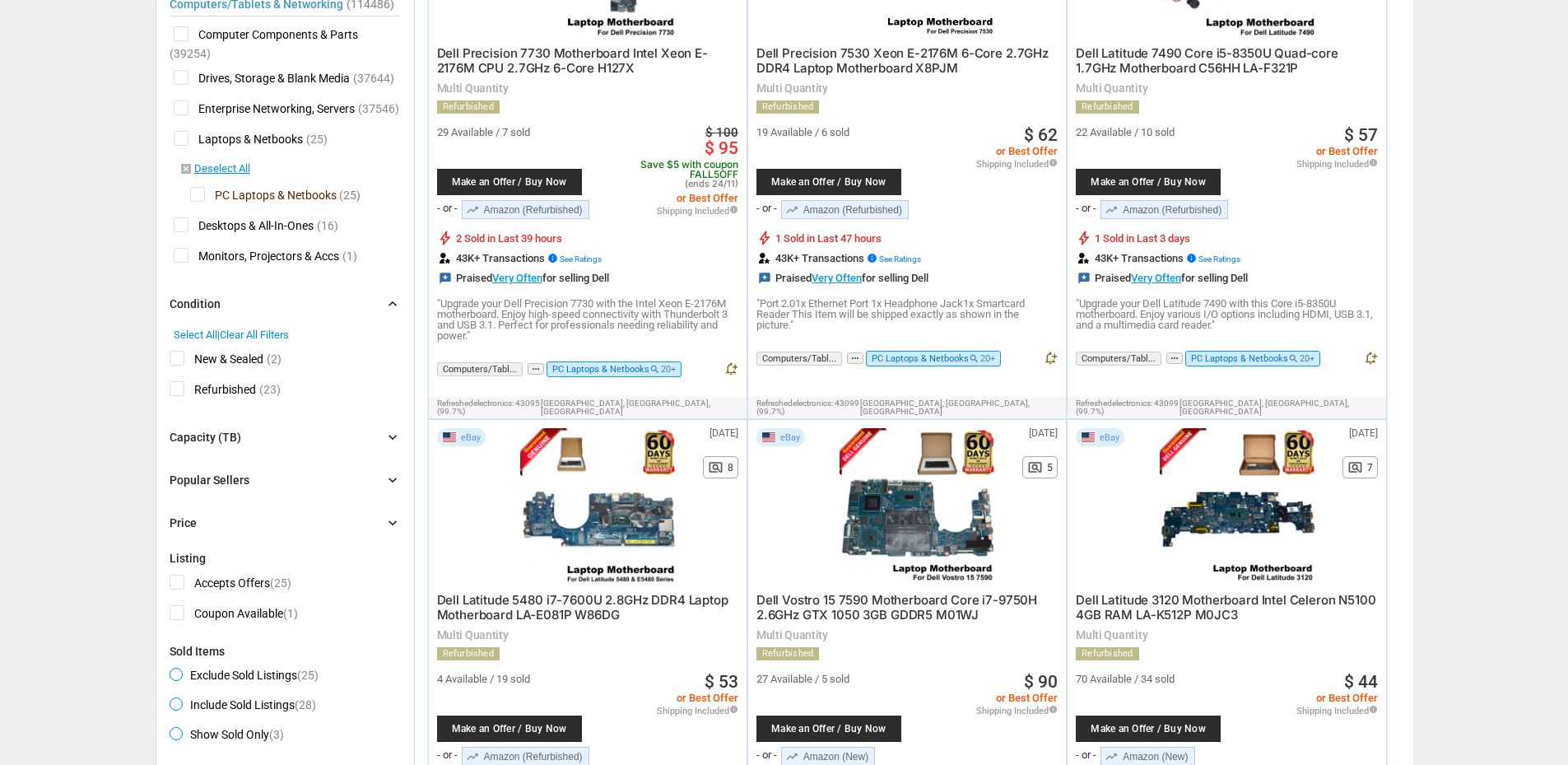
click at [232, 391] on span "Refurbished" at bounding box center [213, 391] width 86 height 20
click at [229, 438] on div "Capacity (TB)" at bounding box center [206, 436] width 72 height 17
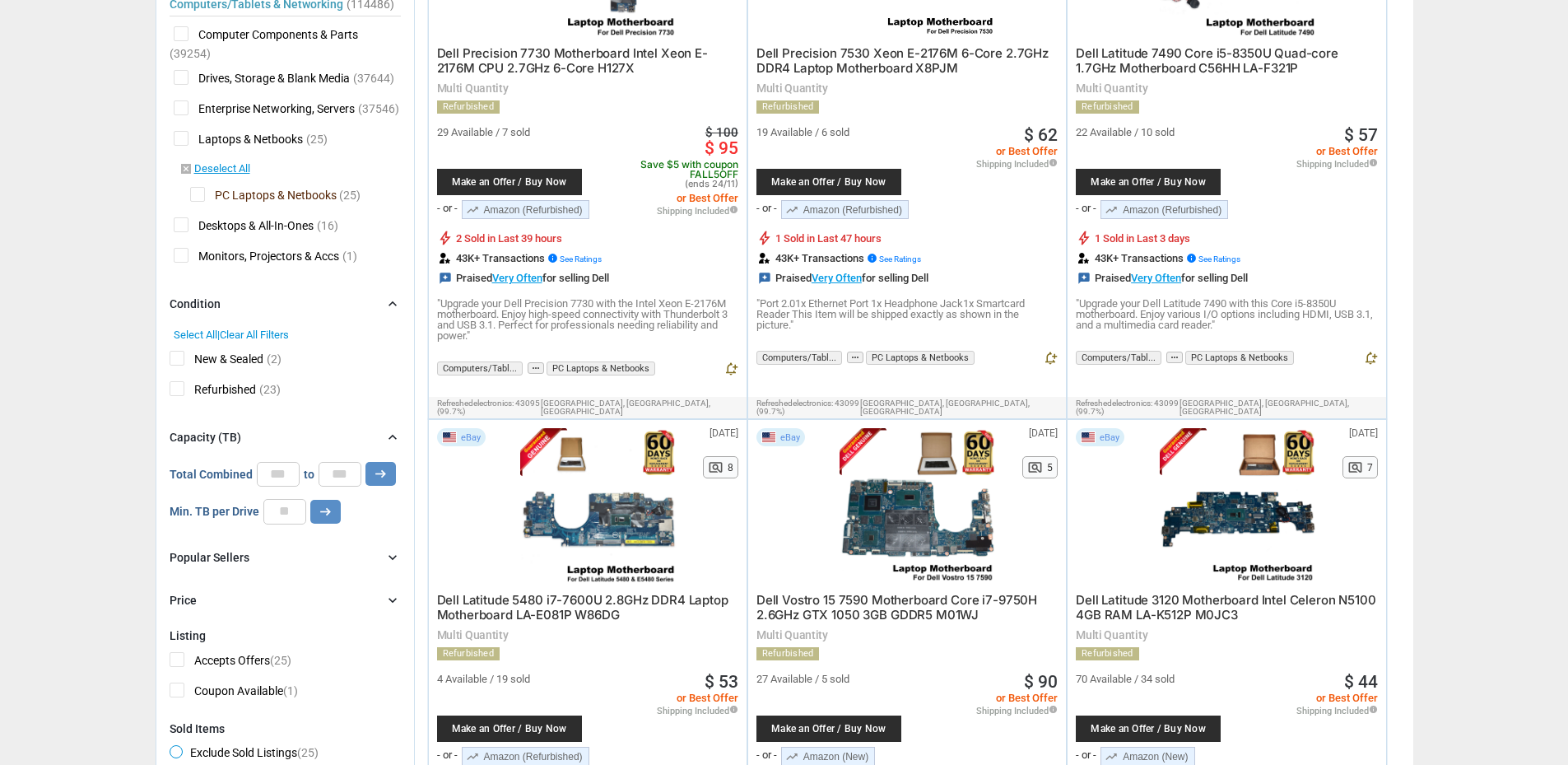
click at [229, 438] on div "Capacity (TB)" at bounding box center [206, 436] width 72 height 17
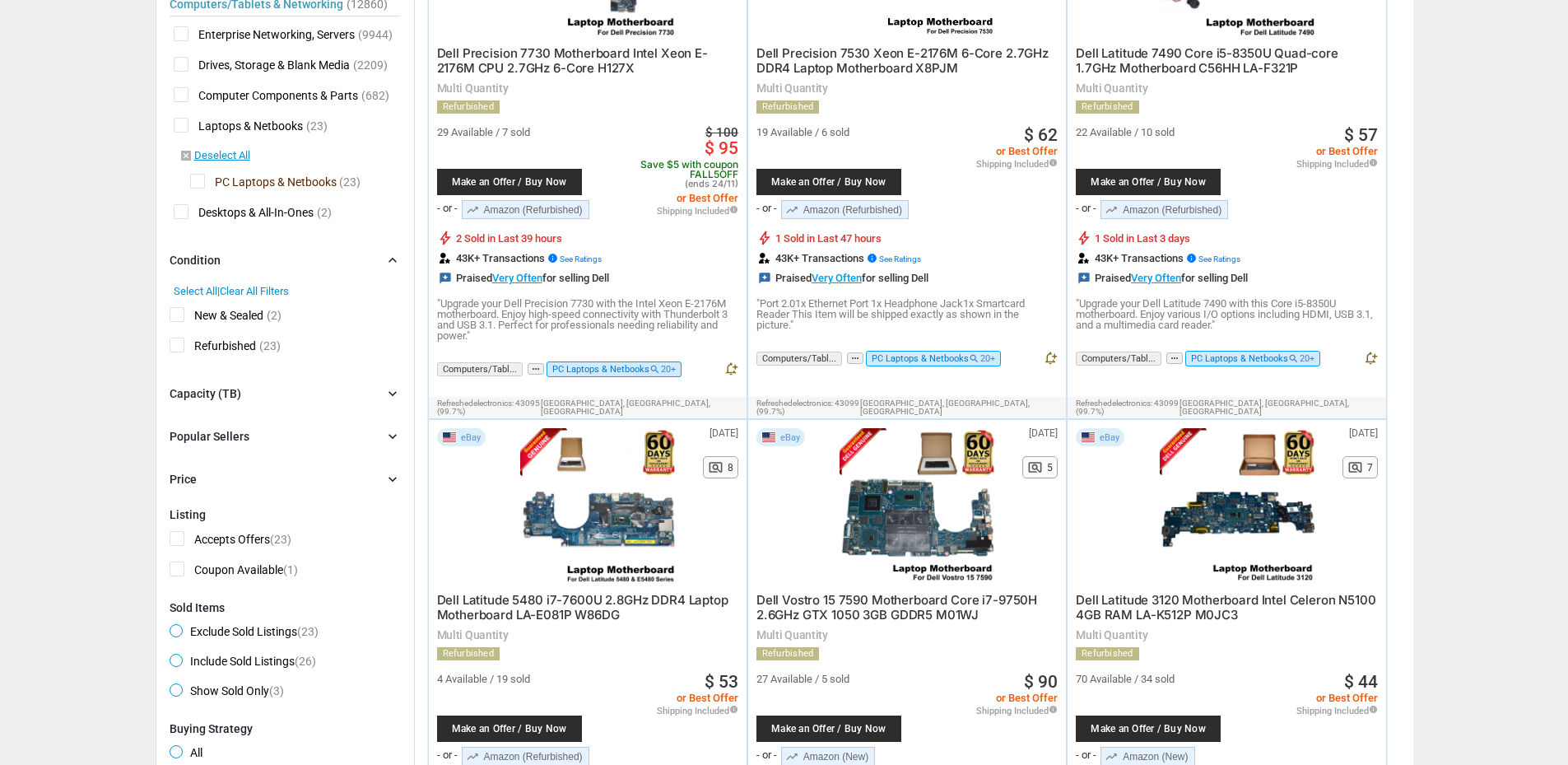
click at [239, 441] on div "Popular Sellers" at bounding box center [210, 436] width 80 height 17
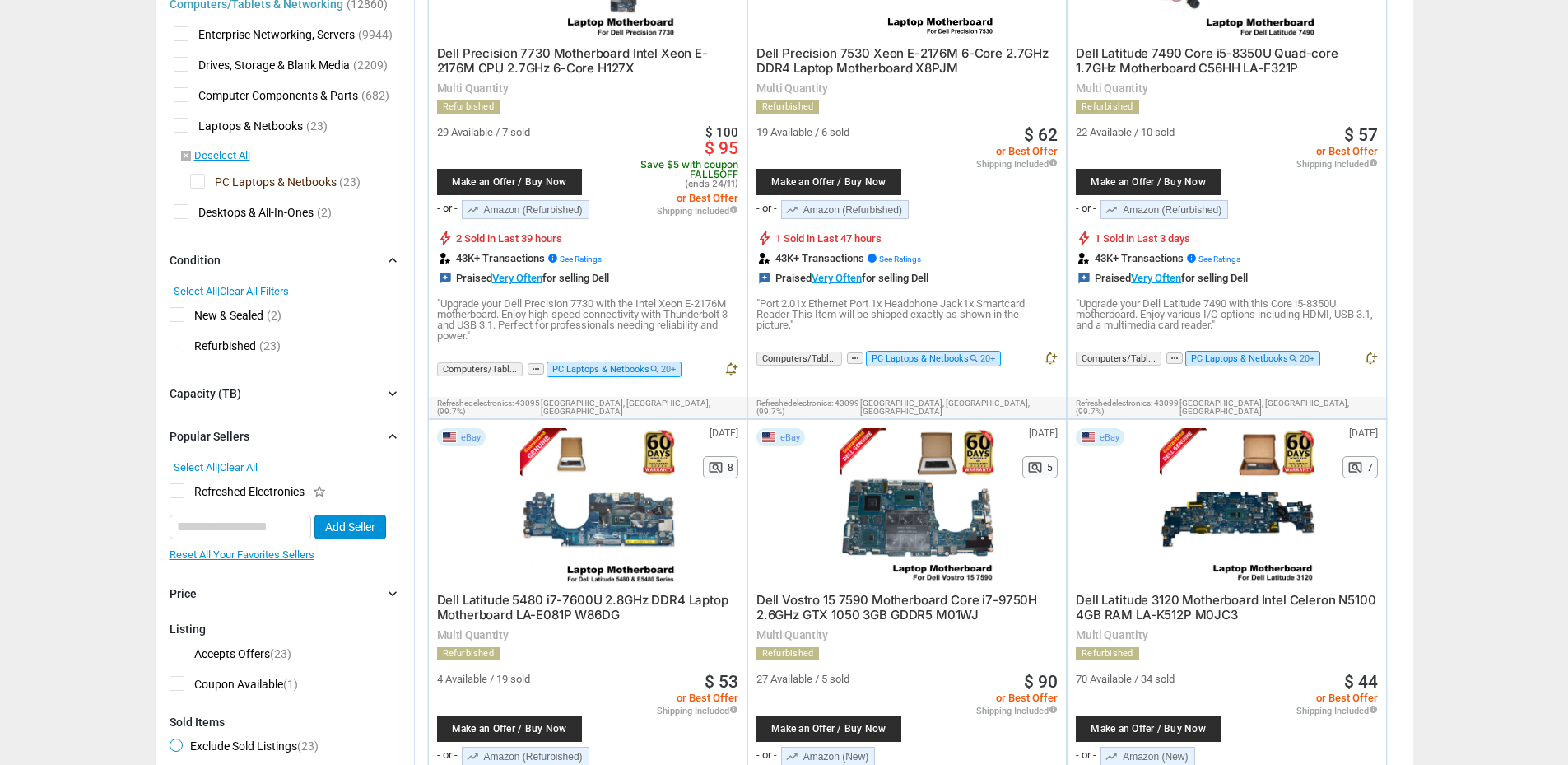
click at [239, 441] on div "Popular Sellers" at bounding box center [210, 436] width 80 height 17
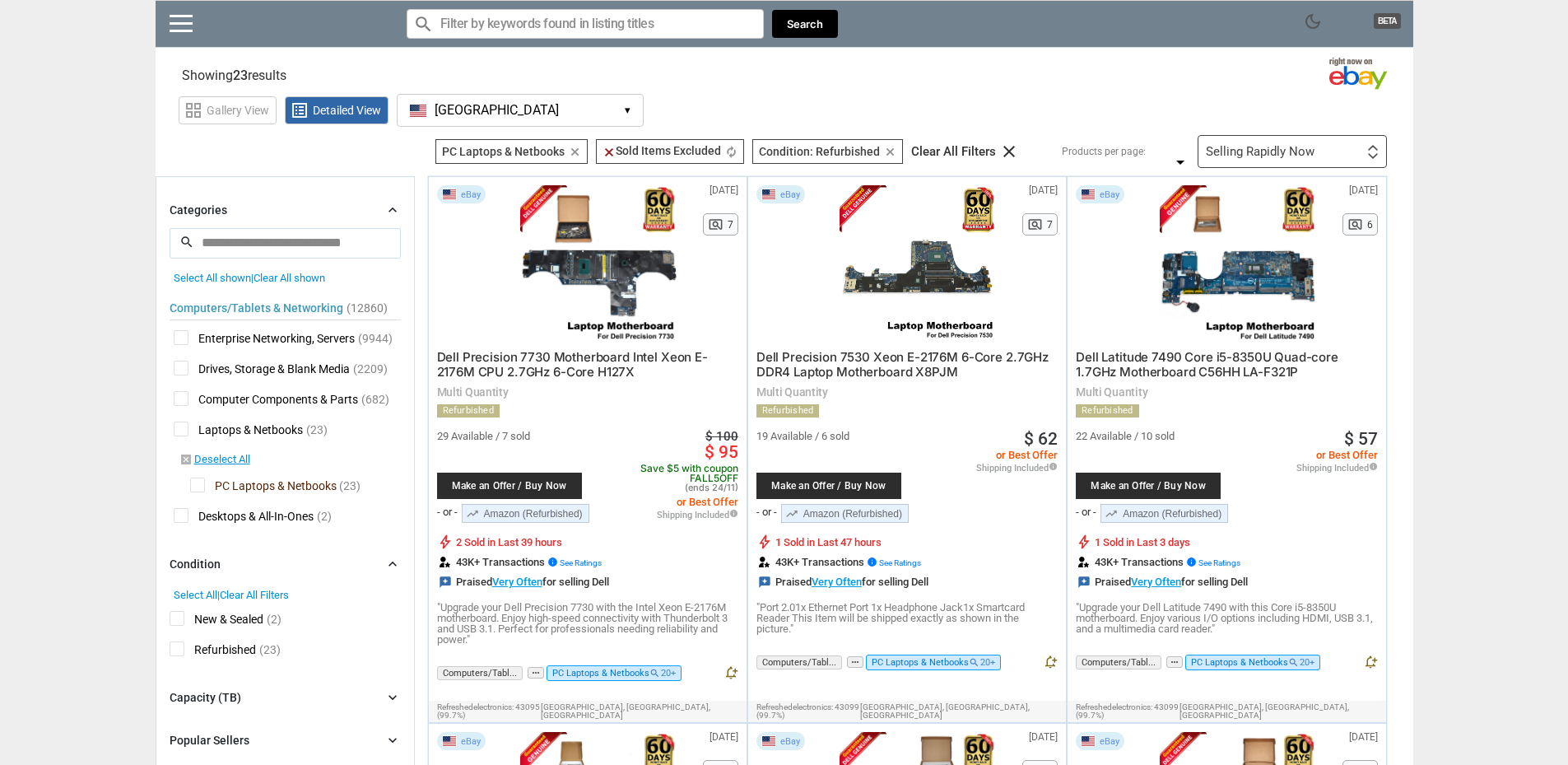
click at [312, 270] on div "search close Select All shown | Clear All shown Computers/Tablets & Networking …" at bounding box center [286, 379] width 231 height 302
click at [310, 274] on span "Clear All shown" at bounding box center [290, 278] width 72 height 13
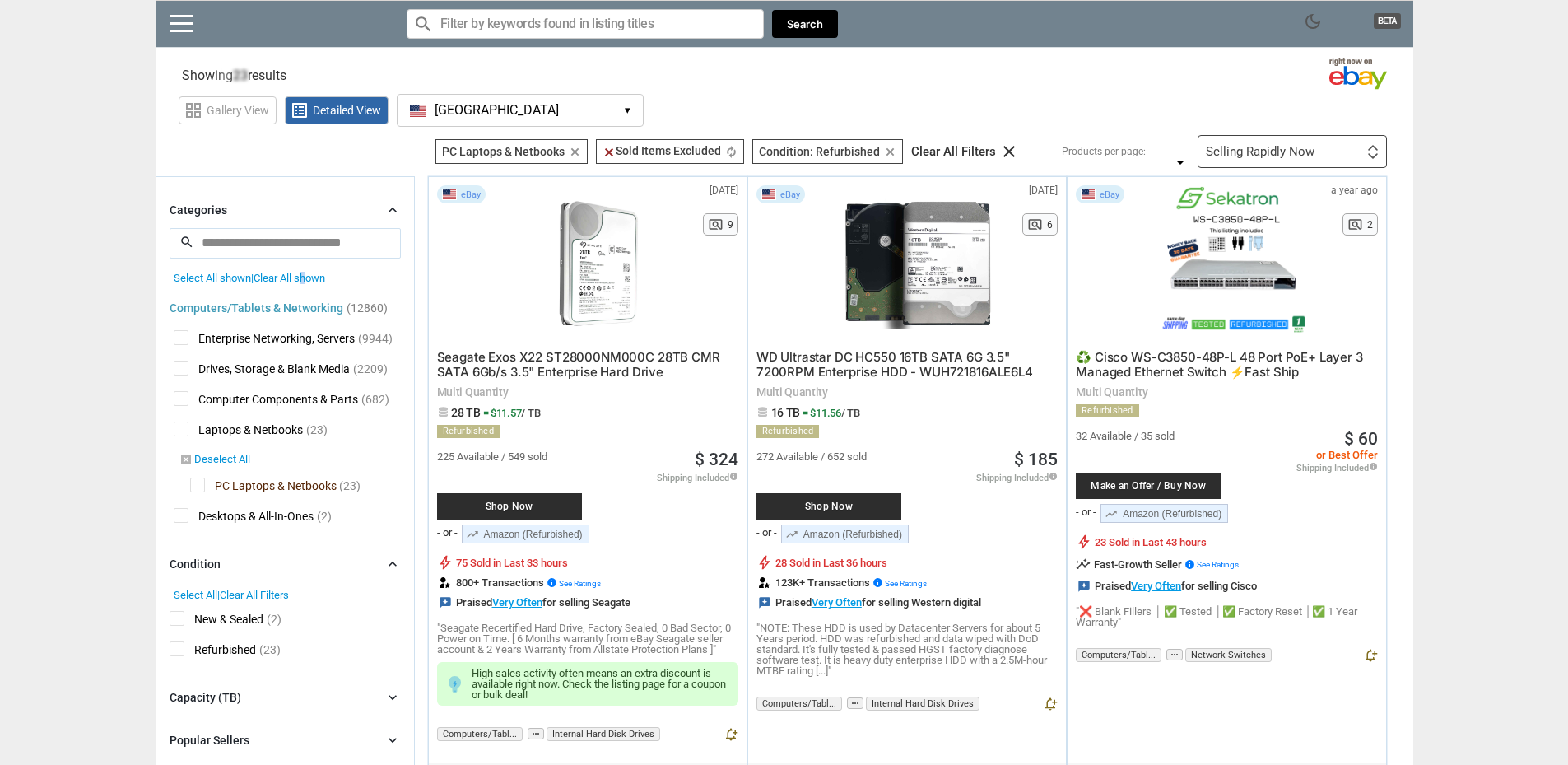
click at [217, 458] on link "disabled_by_default Deselect All" at bounding box center [215, 460] width 71 height 15
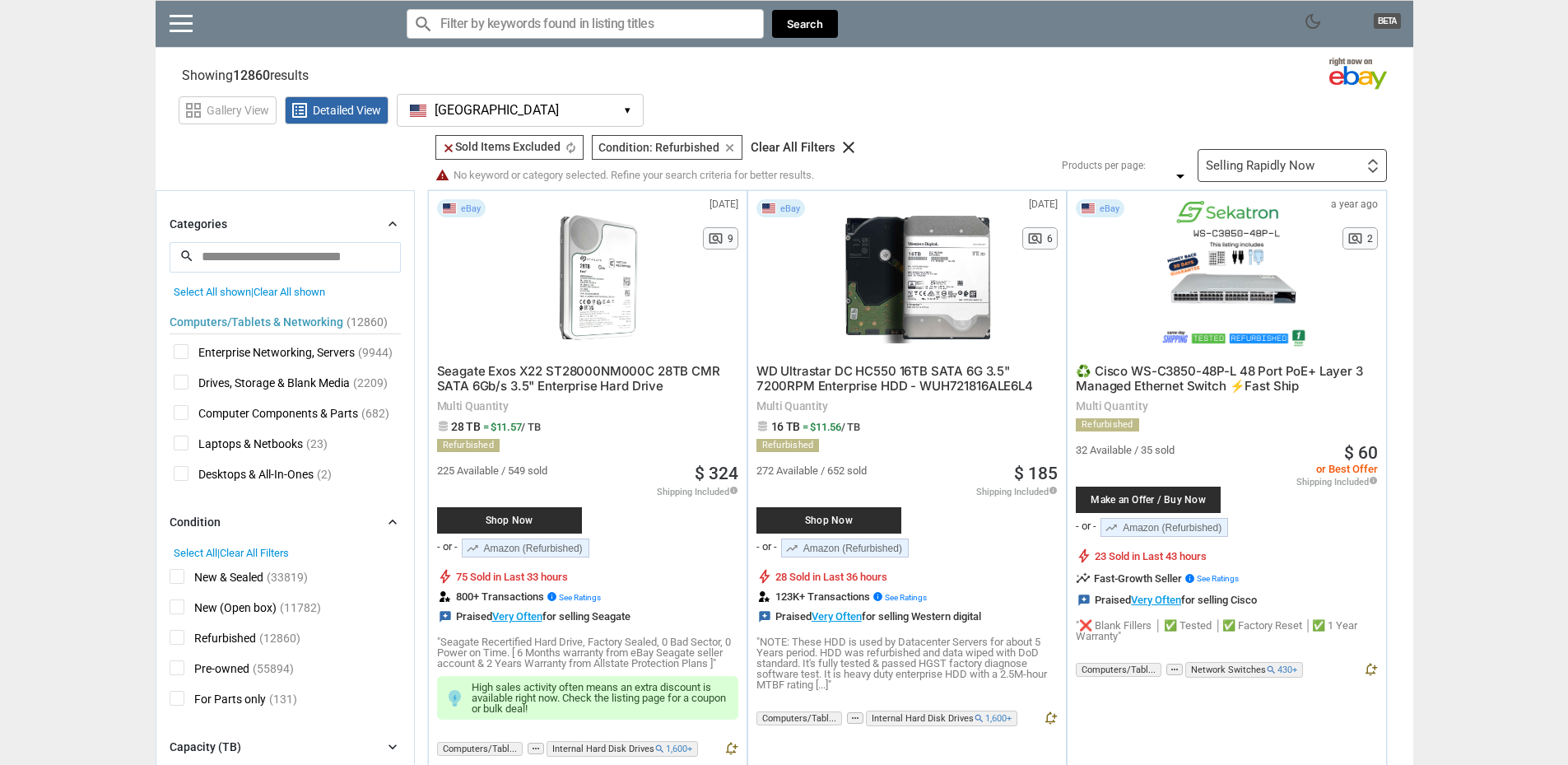
click at [310, 291] on span "Clear All shown" at bounding box center [290, 292] width 72 height 13
click at [297, 290] on span "Clear All shown" at bounding box center [290, 292] width 72 height 13
click at [449, 149] on icon "clear" at bounding box center [449, 149] width 14 height 14
click at [790, 149] on div "Clear All Filters" at bounding box center [793, 148] width 85 height 13
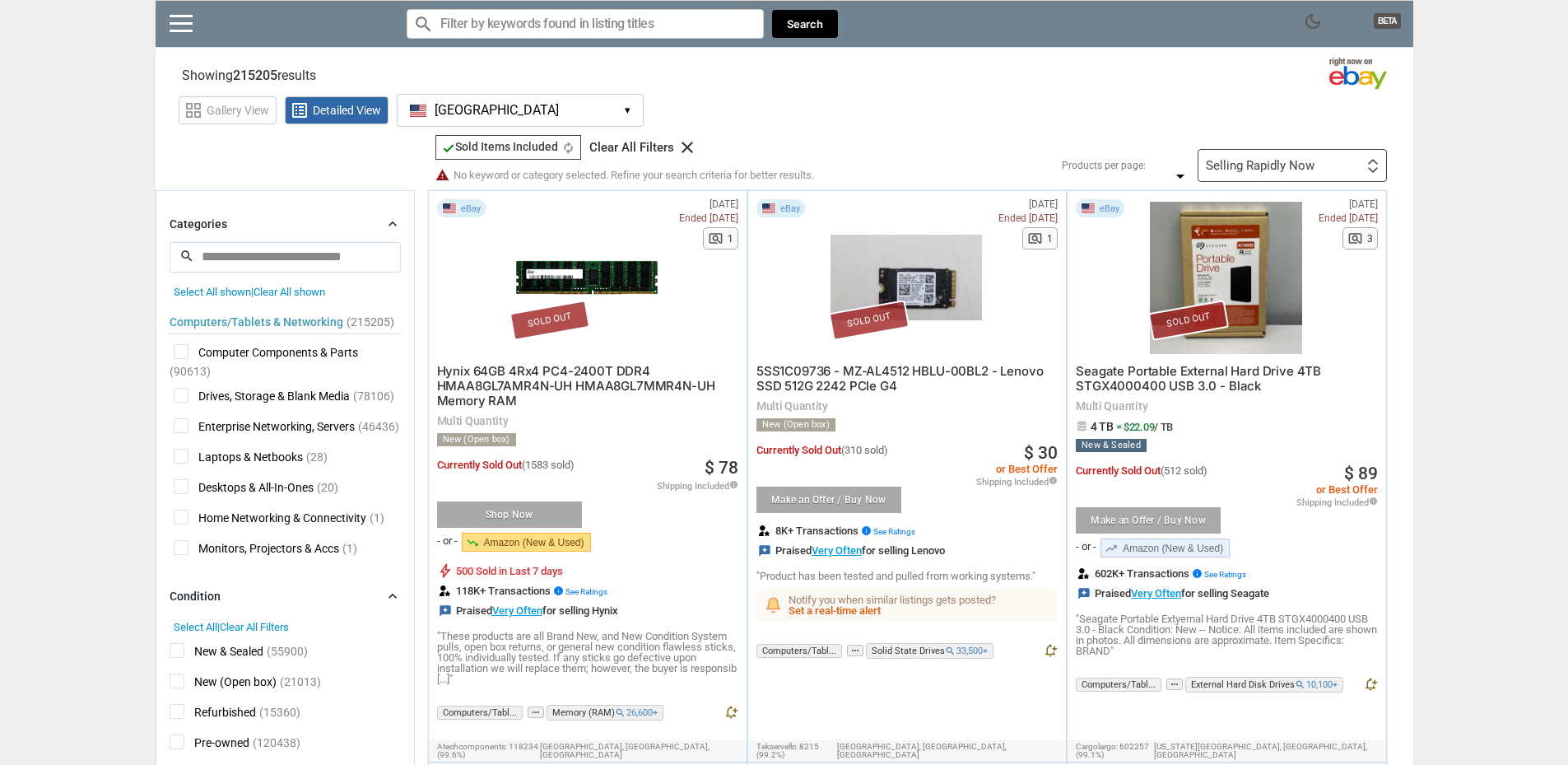
click at [187, 395] on span "Drives, Storage & Blank Media" at bounding box center [261, 398] width 176 height 20
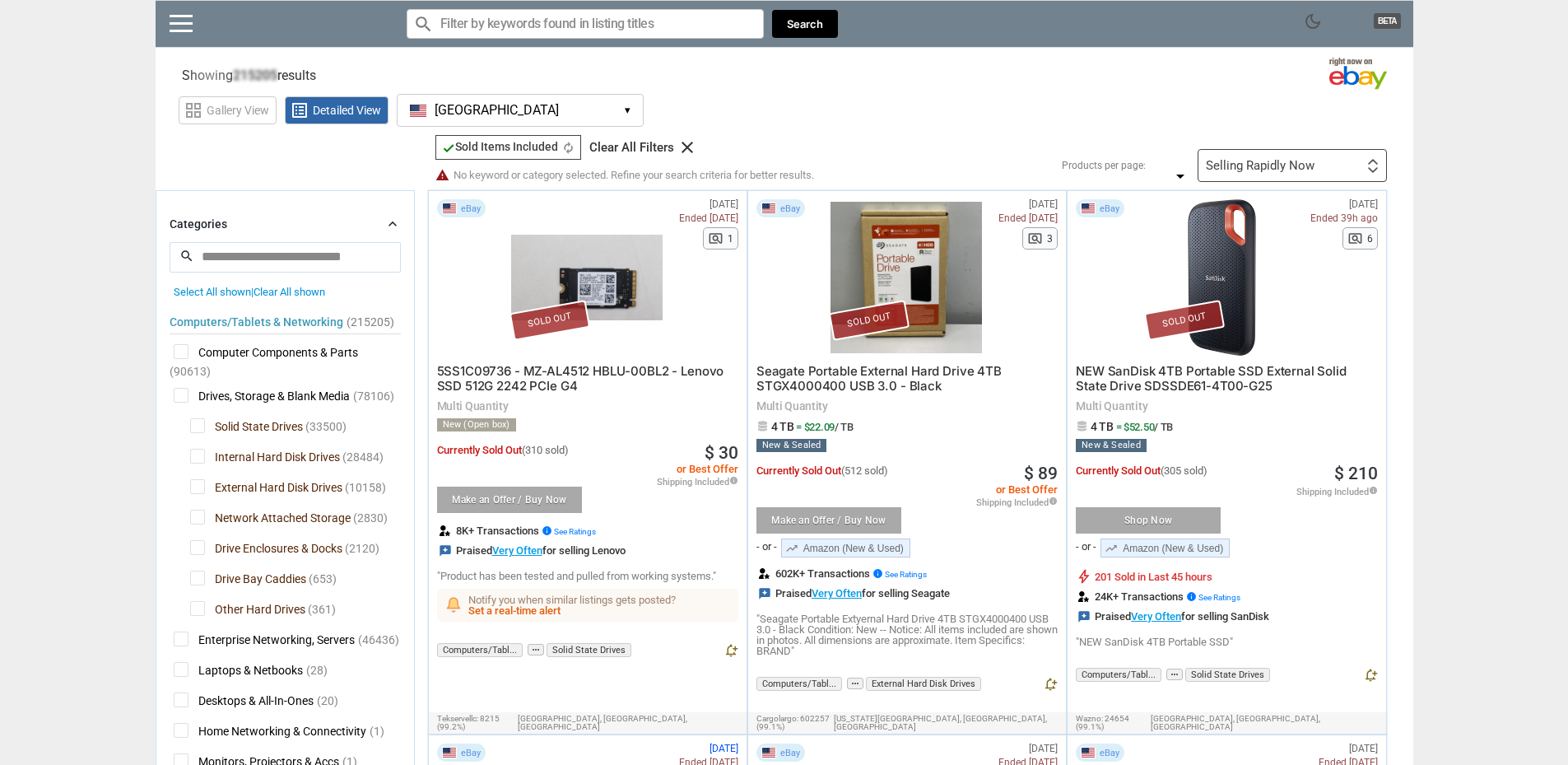
click at [195, 428] on span "Solid State Drives" at bounding box center [247, 428] width 113 height 20
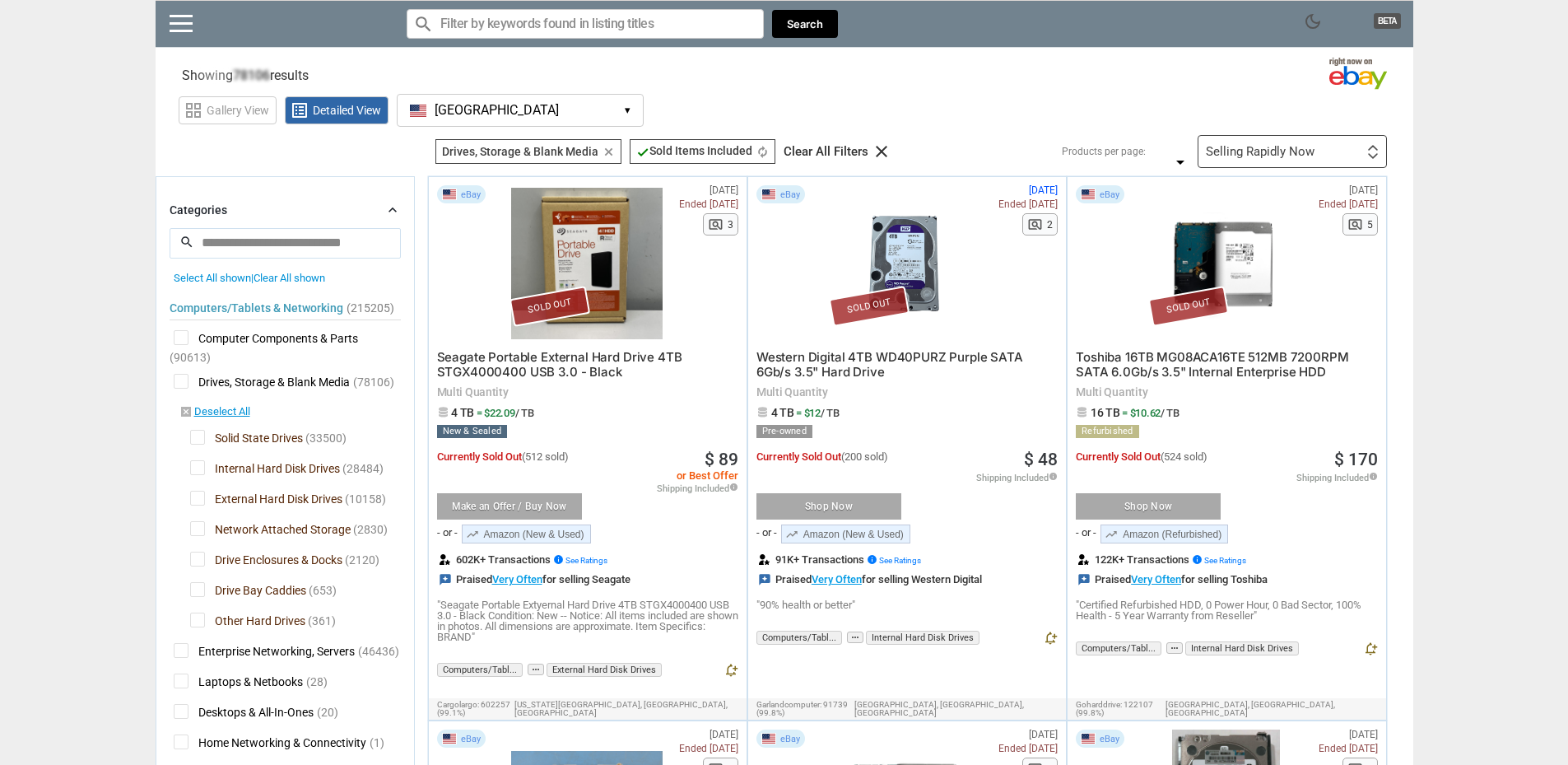
click at [202, 436] on span "Solid State Drives" at bounding box center [247, 439] width 113 height 20
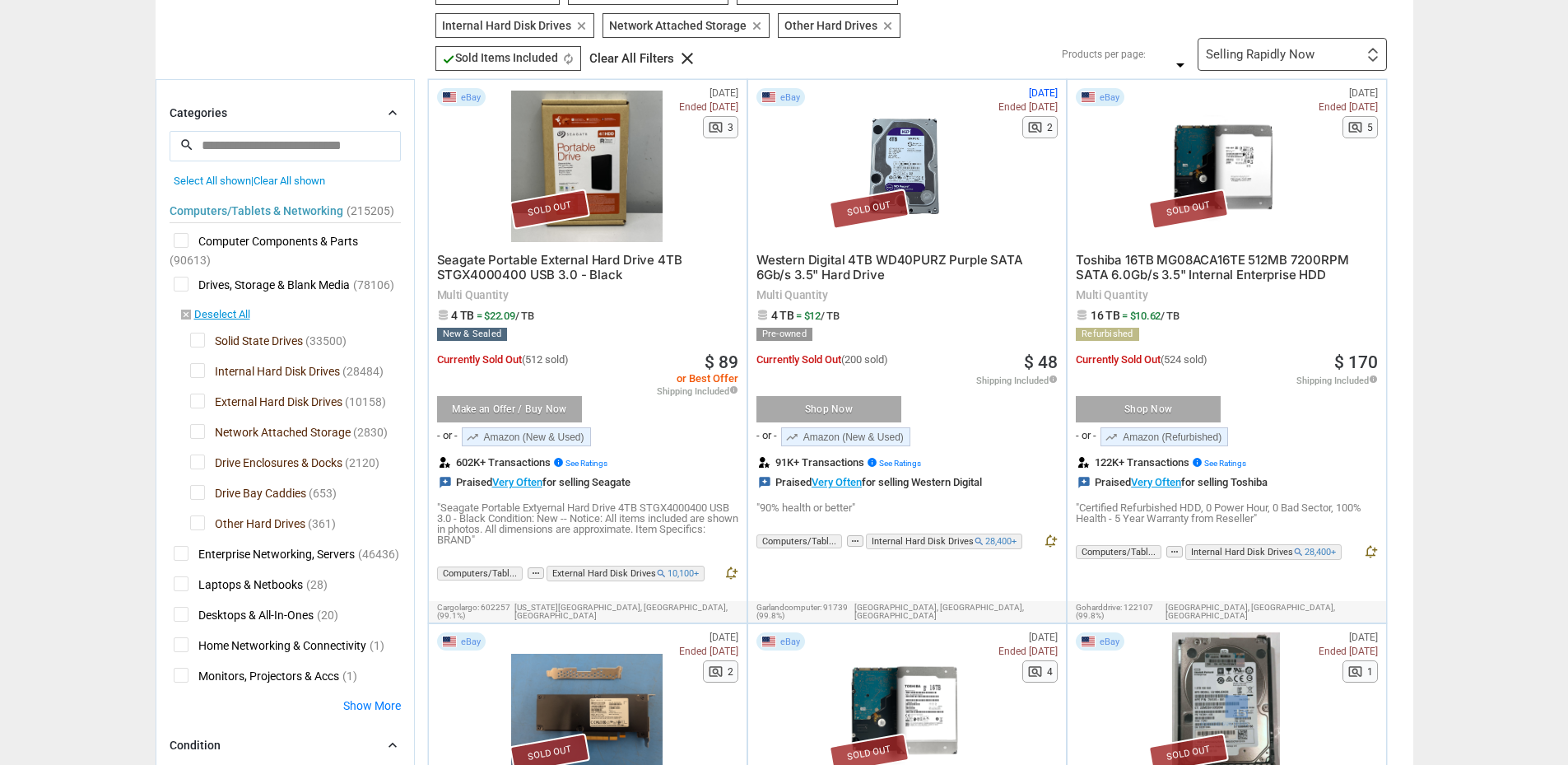
scroll to position [164, 0]
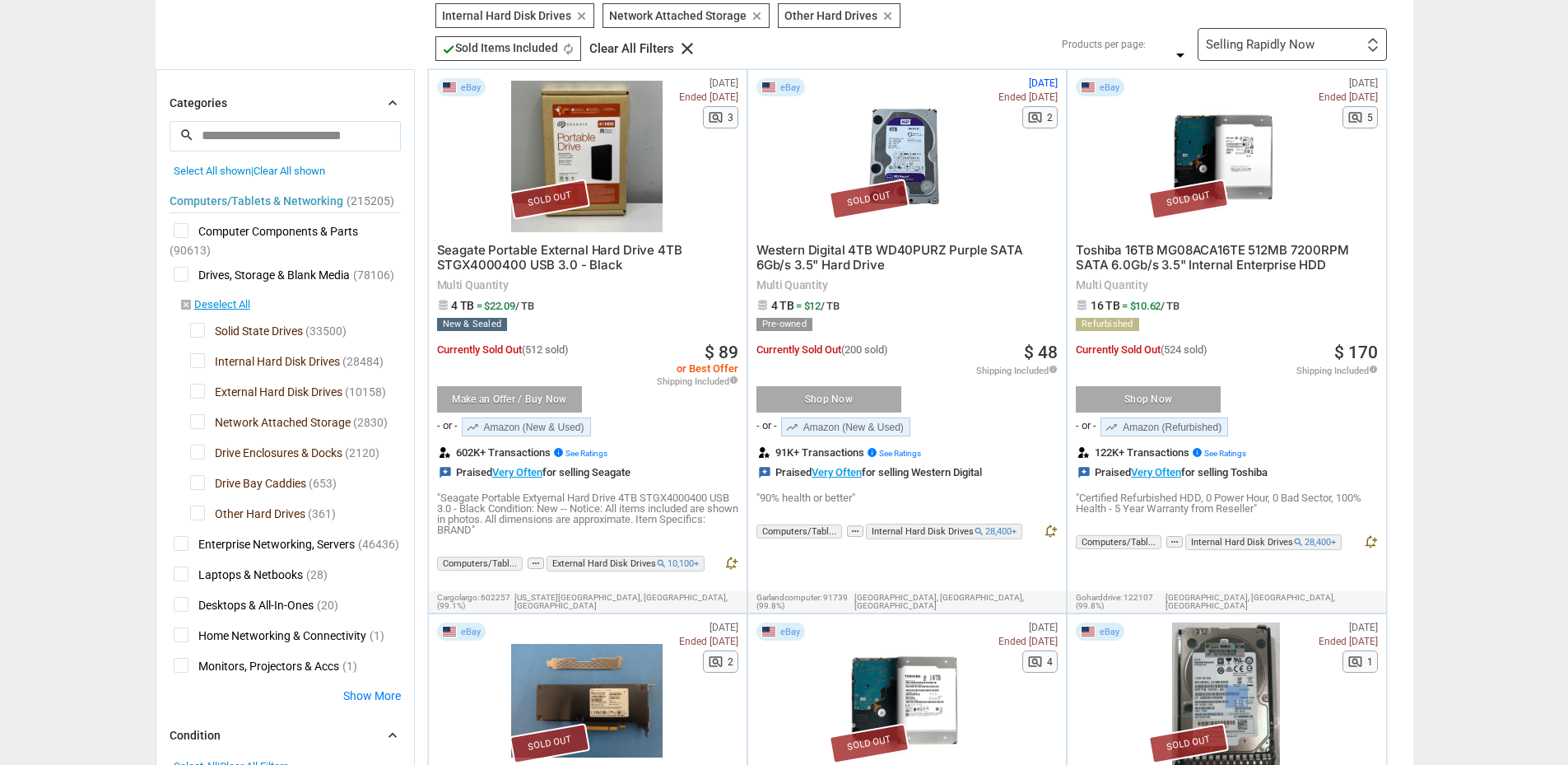
click at [198, 483] on span "Drive Bay Caddies" at bounding box center [248, 485] width 116 height 20
click at [193, 458] on span "Drive Enclosures & Docks" at bounding box center [266, 455] width 153 height 20
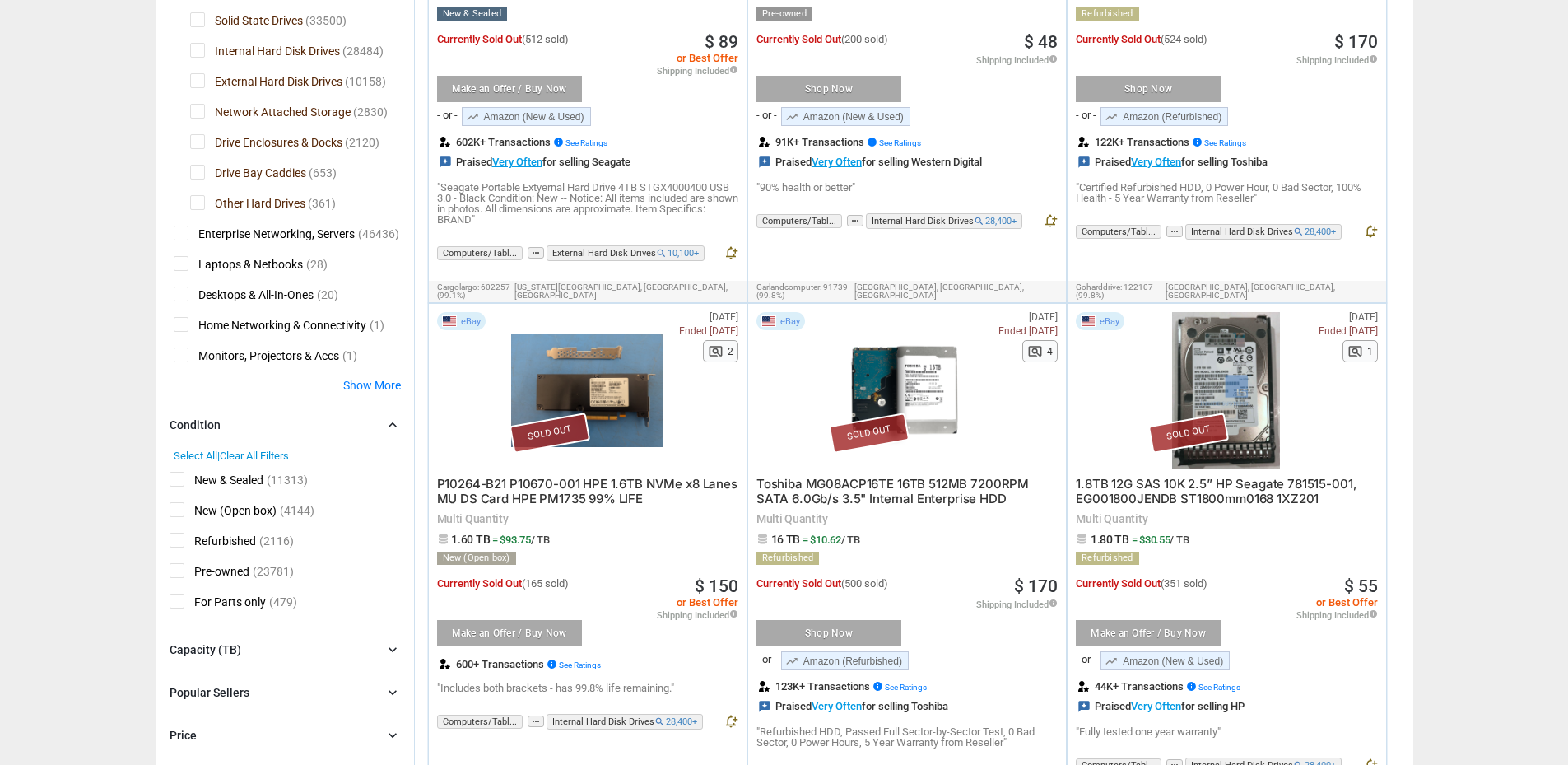
scroll to position [585, 0]
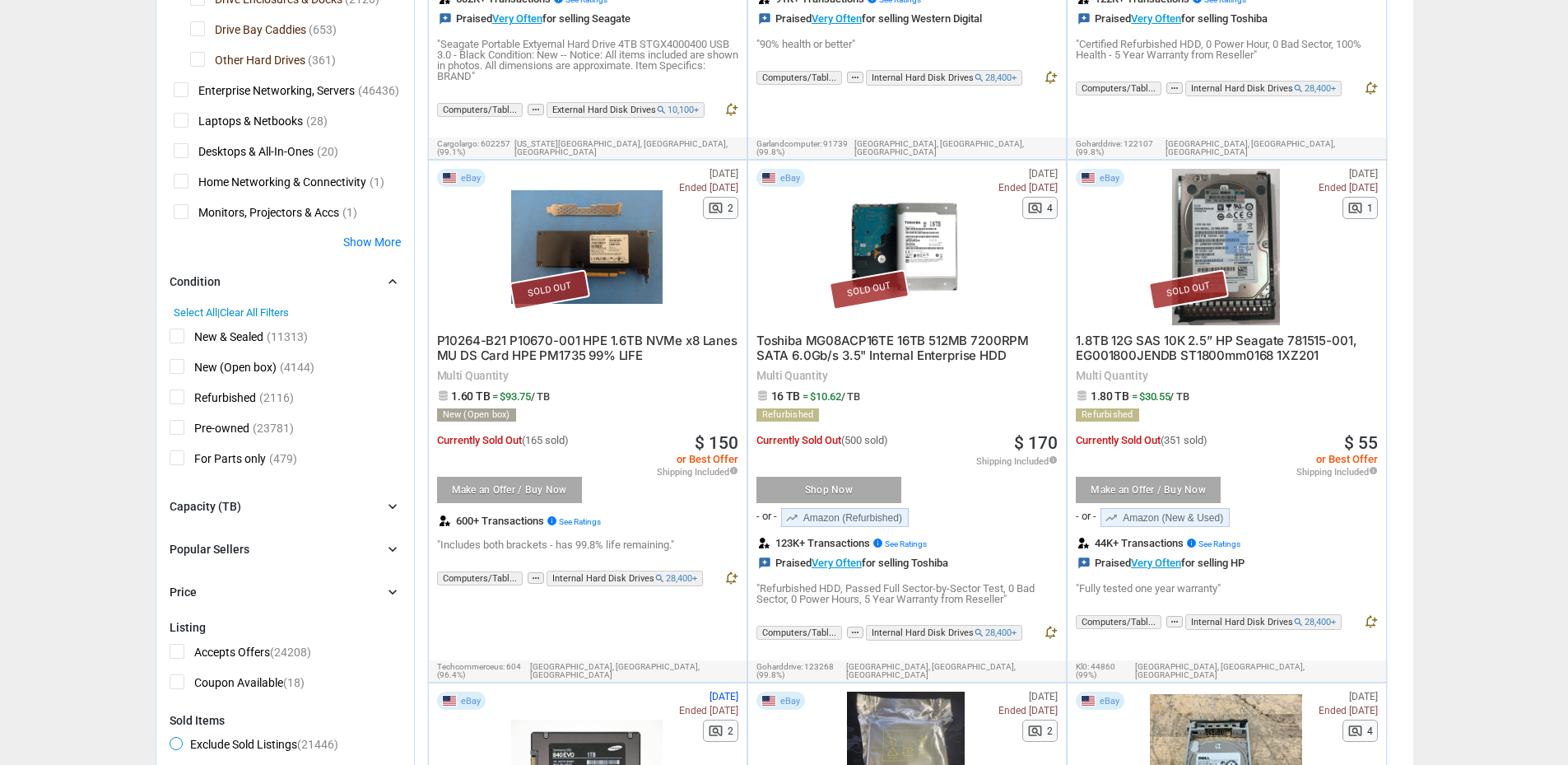
click at [213, 510] on div "Capacity (TB)" at bounding box center [206, 506] width 72 height 17
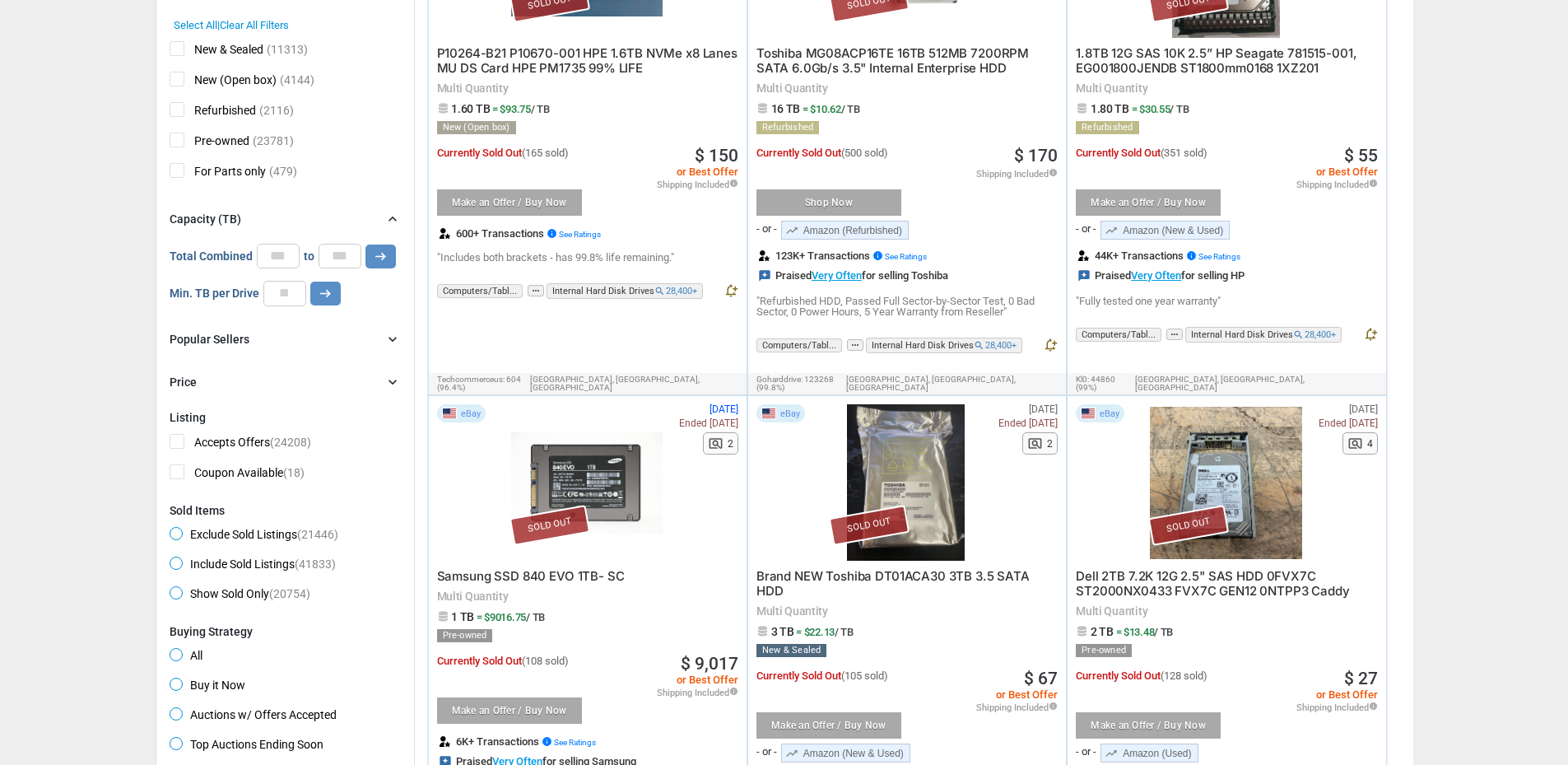
scroll to position [884, 0]
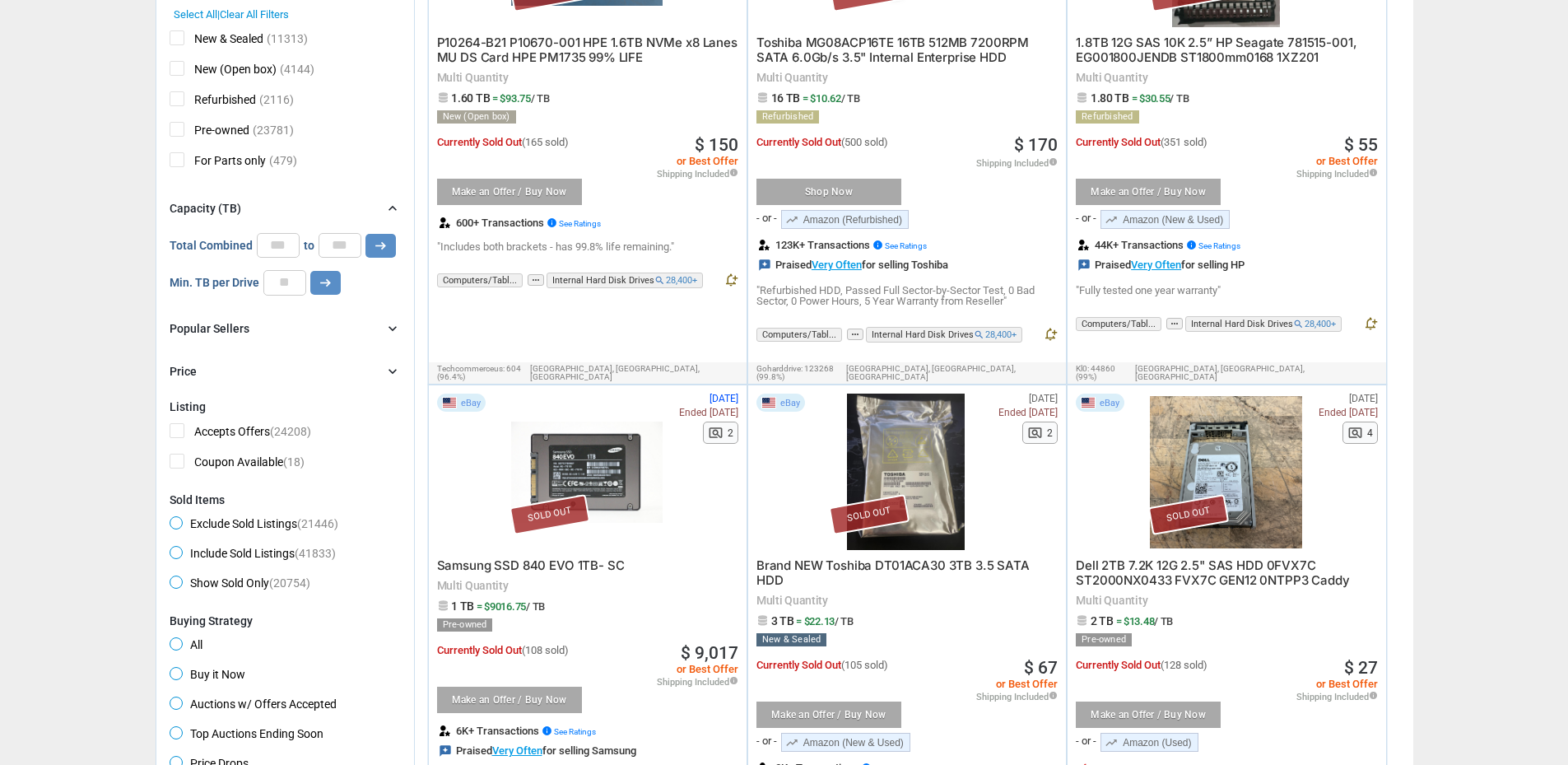
click at [218, 368] on div "Price chevron_right" at bounding box center [286, 371] width 231 height 19
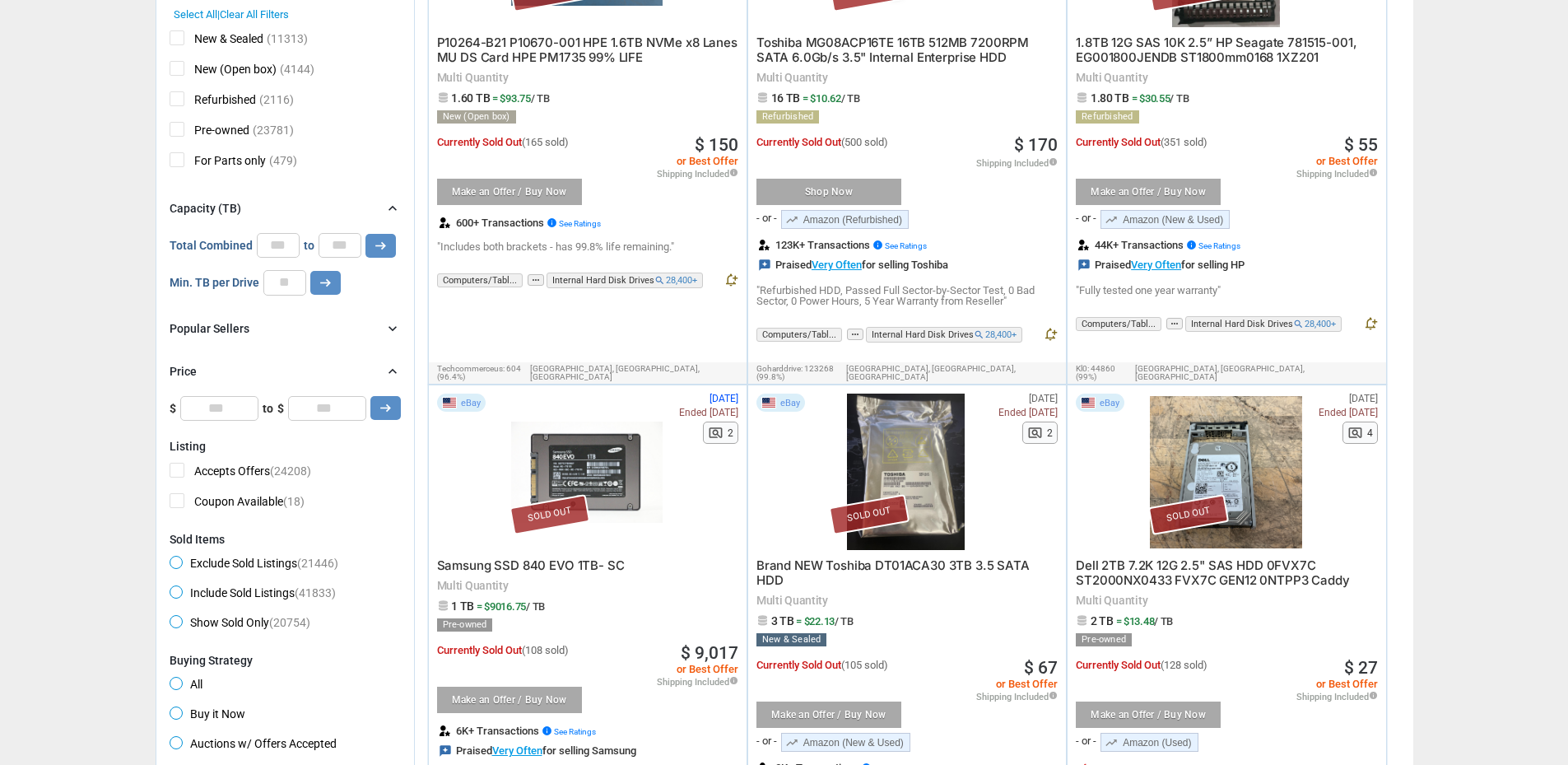
click at [210, 564] on span "Exclude Sold Listings (21446)" at bounding box center [255, 566] width 169 height 19
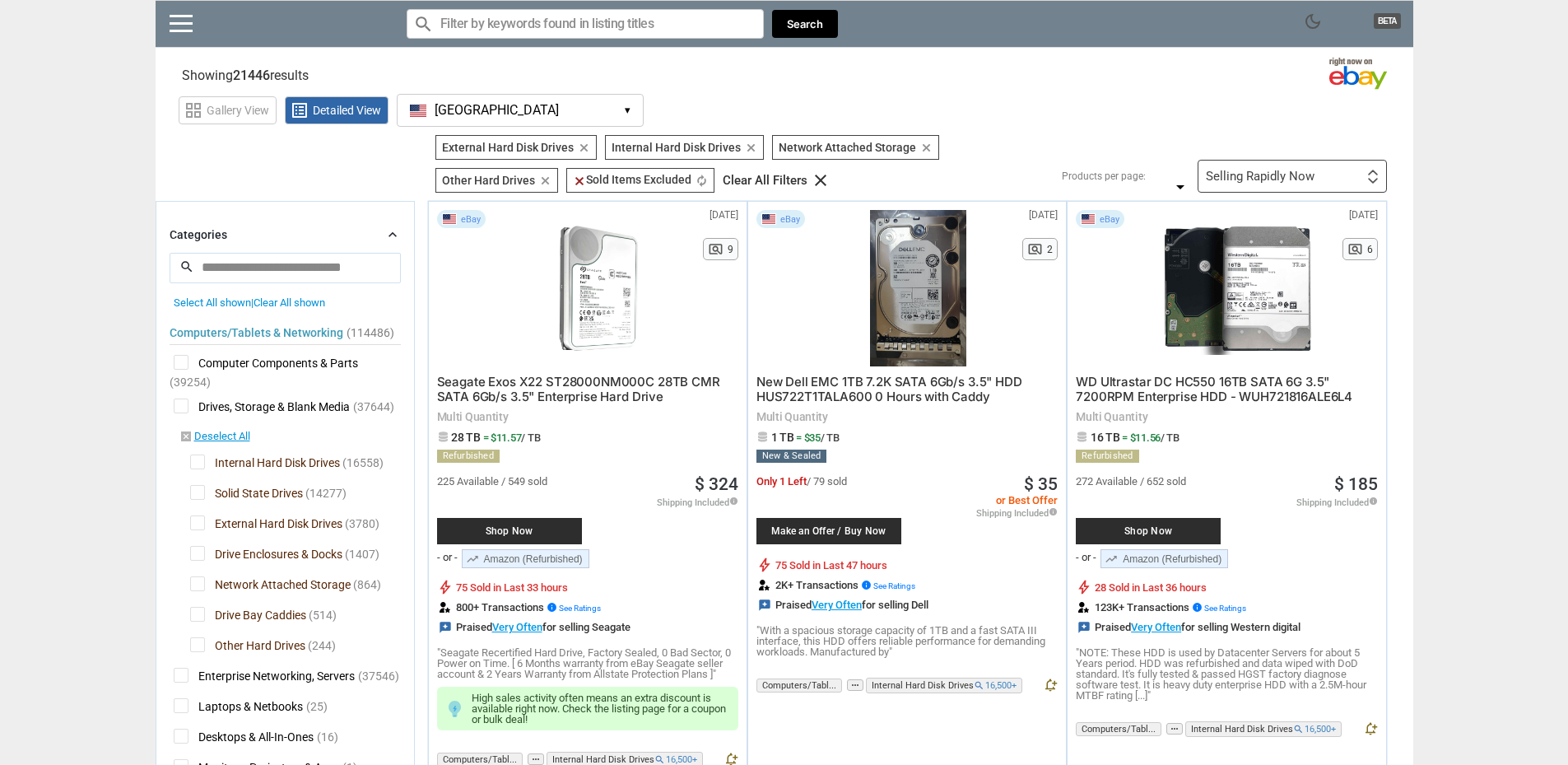
click at [199, 583] on span "Network Attached Storage" at bounding box center [270, 586] width 160 height 20
click at [197, 461] on span "Internal Hard Disk Drives" at bounding box center [265, 465] width 150 height 20
click at [195, 455] on span "Internal Hard Disk Drives" at bounding box center [265, 465] width 150 height 20
